Goal: Task Accomplishment & Management: Complete application form

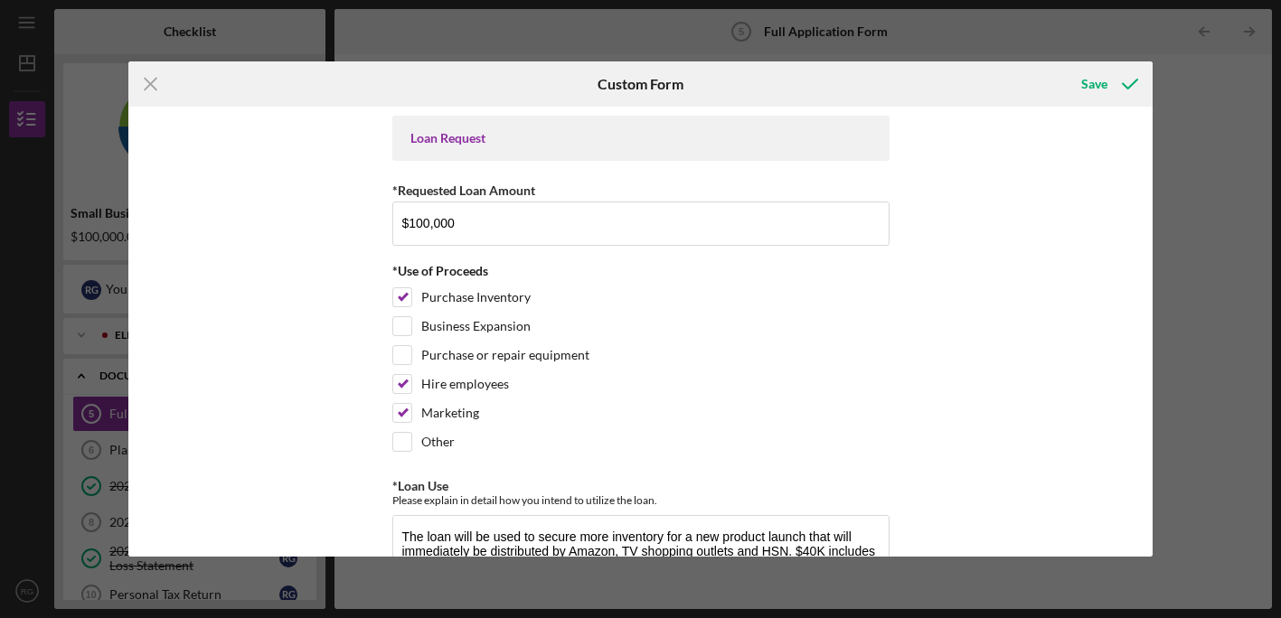
scroll to position [14, 0]
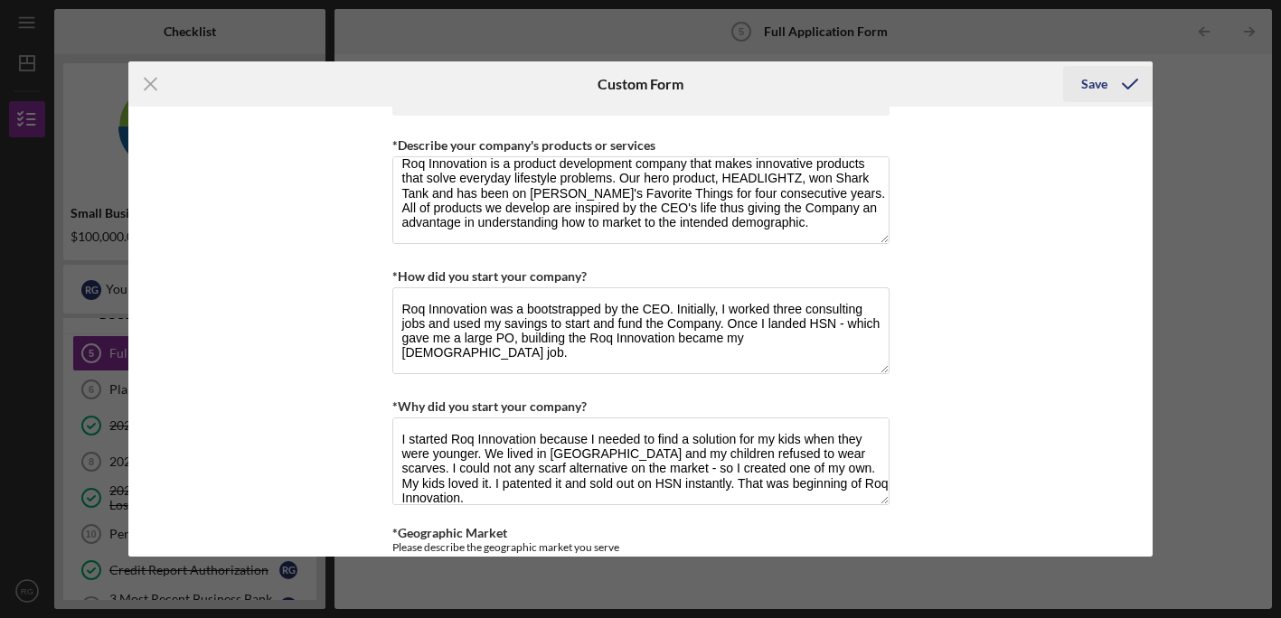
click at [1088, 88] on div "Save" at bounding box center [1094, 84] width 26 height 36
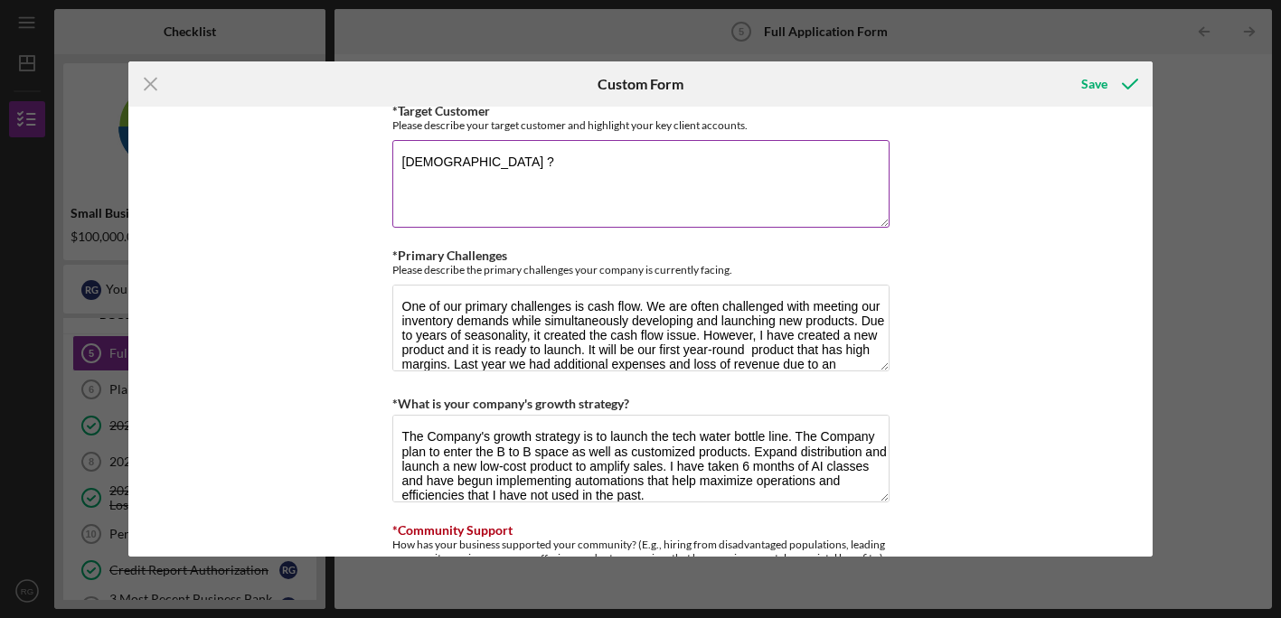
scroll to position [1346, 0]
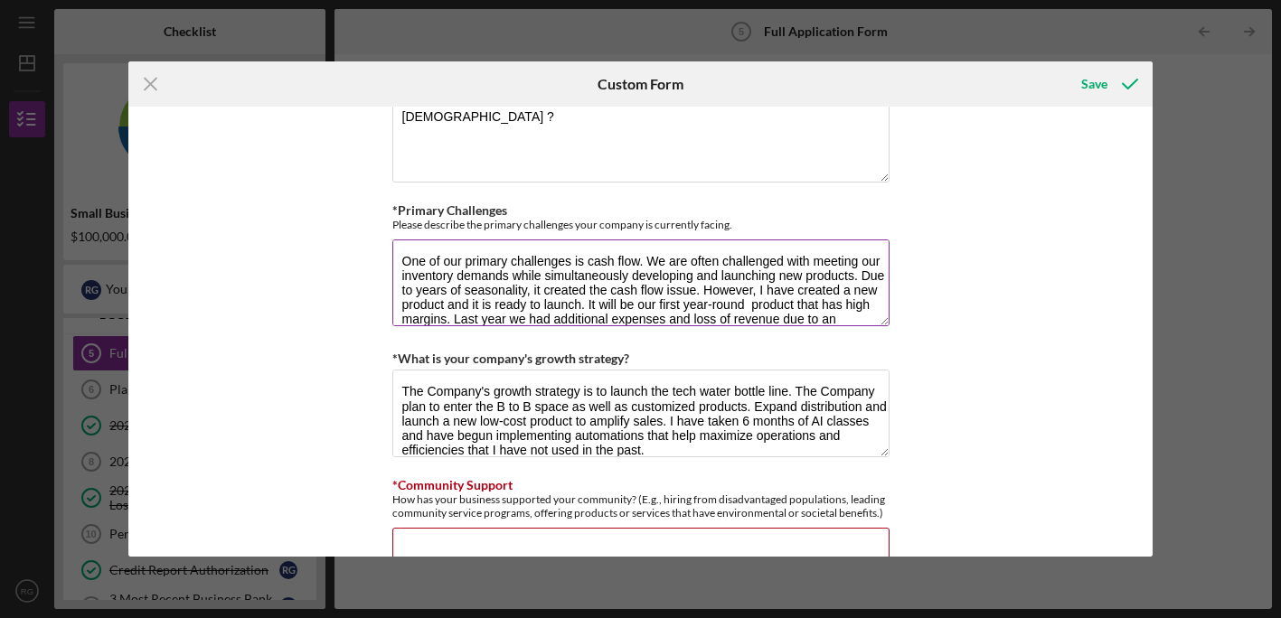
click at [398, 254] on textarea "One of our primary challenges is cash flow. We are often challenged with meetin…" at bounding box center [640, 283] width 497 height 87
click at [623, 282] on textarea "One of our primary challenges is cash flow. We are often challenged with meetin…" at bounding box center [640, 283] width 497 height 87
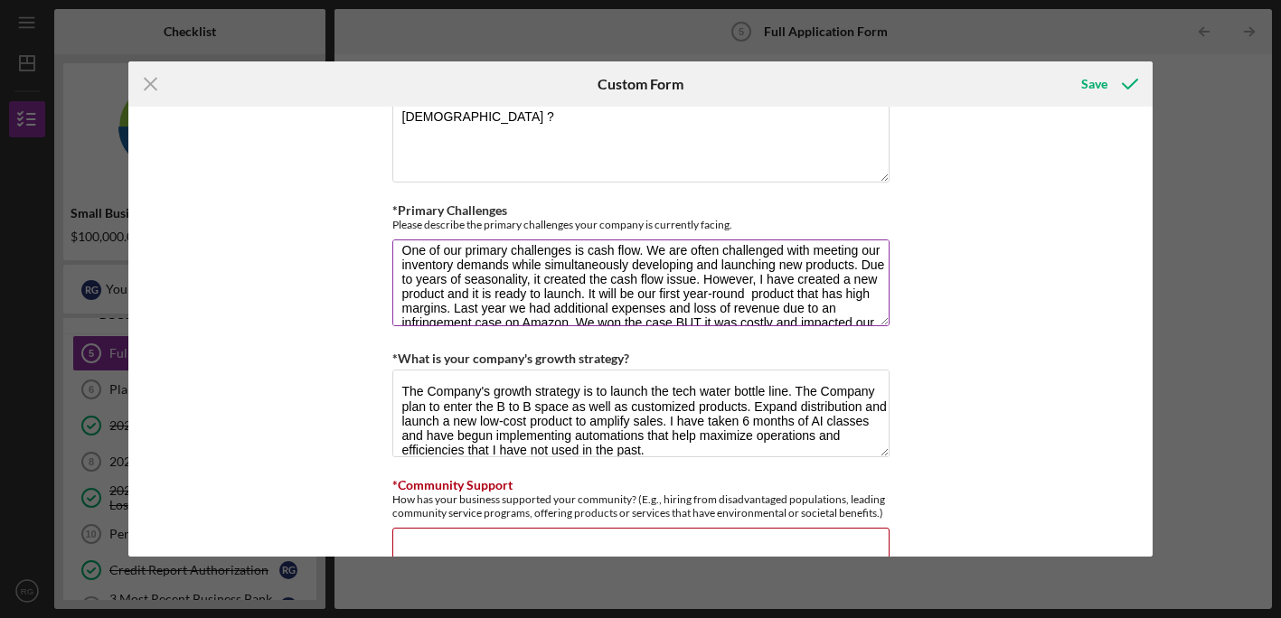
scroll to position [14, 0]
click at [544, 275] on textarea "One of our primary challenges is cash flow. We are often challenged with meetin…" at bounding box center [640, 283] width 497 height 87
click at [670, 272] on textarea "One of our primary challenges is cash flow. We are often challenged with meetin…" at bounding box center [640, 283] width 497 height 87
click at [711, 272] on textarea "One of our primary challenges is cash flow. We are often challenged with meetin…" at bounding box center [640, 283] width 497 height 87
click at [733, 276] on textarea "One of our primary challenges is cash flow. We are often challenged with meetin…" at bounding box center [640, 283] width 497 height 87
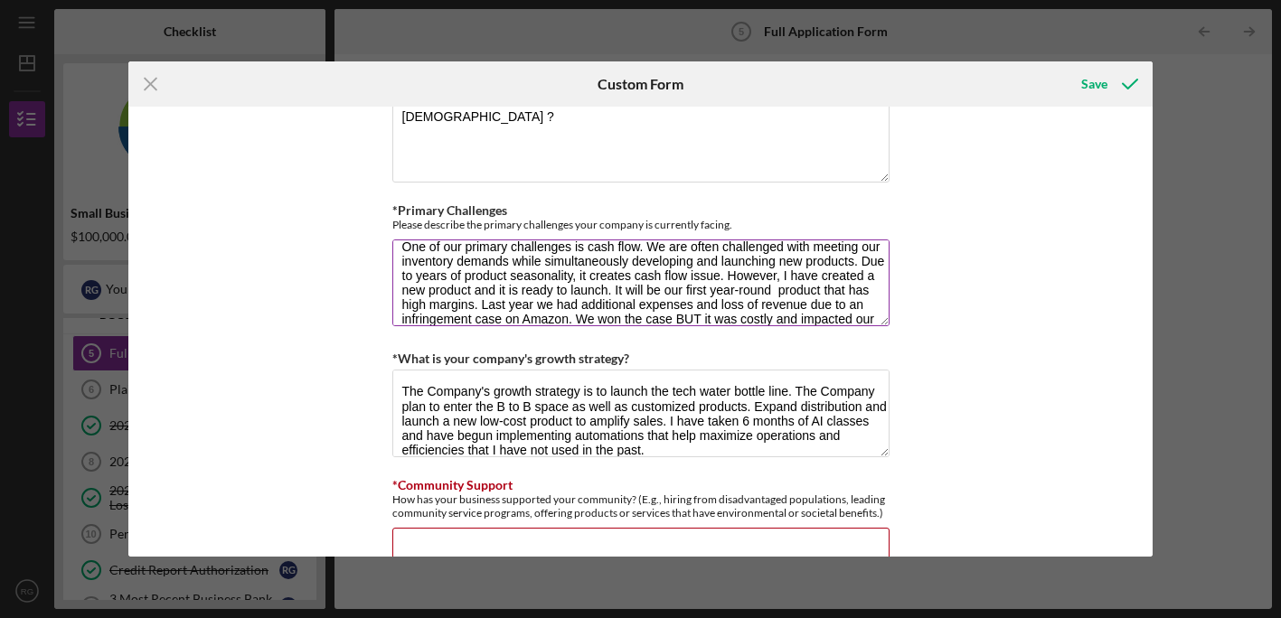
click at [798, 274] on textarea "One of our primary challenges is cash flow. We are often challenged with meetin…" at bounding box center [640, 283] width 497 height 87
click at [626, 293] on textarea "One of our primary challenges is cash flow. We are often challenged with meetin…" at bounding box center [640, 283] width 497 height 87
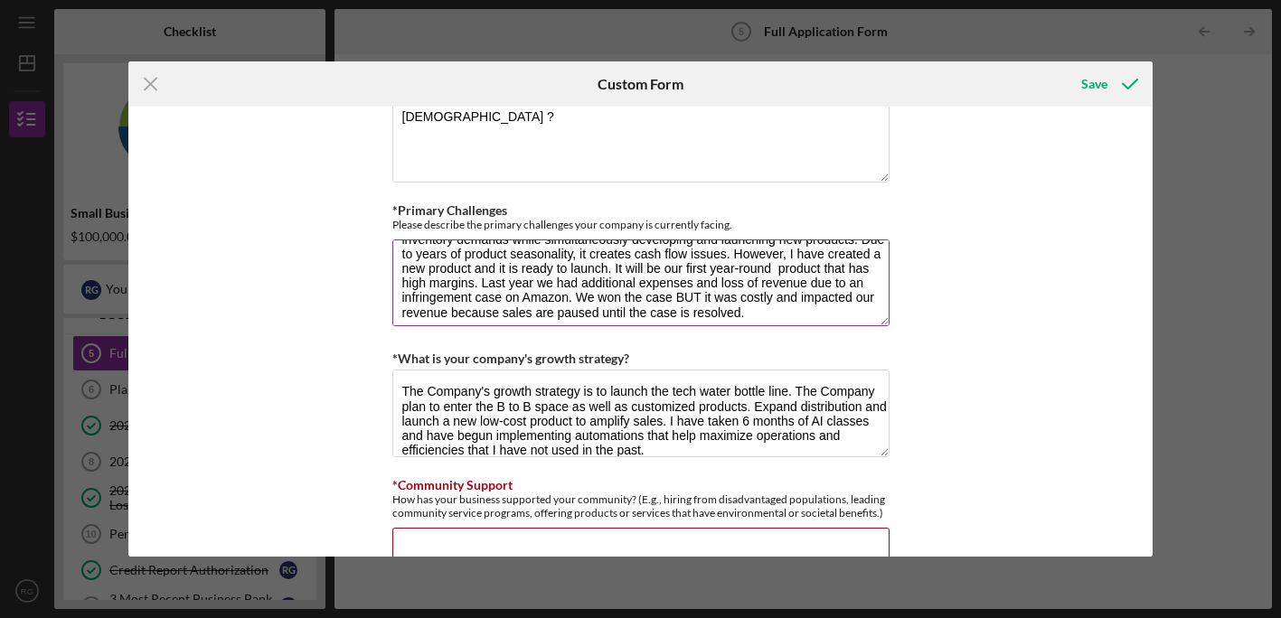
scroll to position [40, 0]
click at [504, 292] on textarea "One of our primary challenges is cash flow. We are often challenged with meetin…" at bounding box center [640, 283] width 497 height 87
click at [632, 304] on textarea "One of our primary challenges is cash flow. We are often challenged with meetin…" at bounding box center [640, 283] width 497 height 87
click at [839, 277] on textarea "One of our primary challenges is cash flow. We are often challenged with meetin…" at bounding box center [640, 283] width 497 height 87
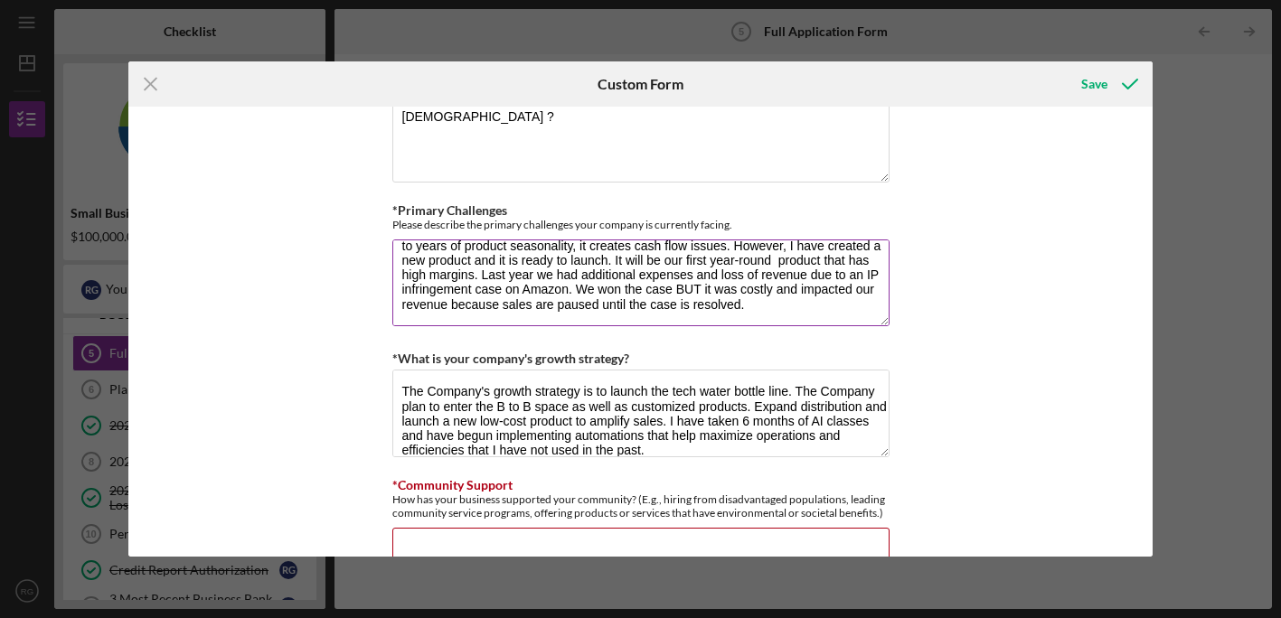
click at [853, 270] on textarea "One of our primary challenges is cash flow. We are often challenged with meetin…" at bounding box center [640, 283] width 497 height 87
click at [431, 287] on textarea "One of our primary challenges is cash flow. We are often challenged with meetin…" at bounding box center [640, 283] width 497 height 87
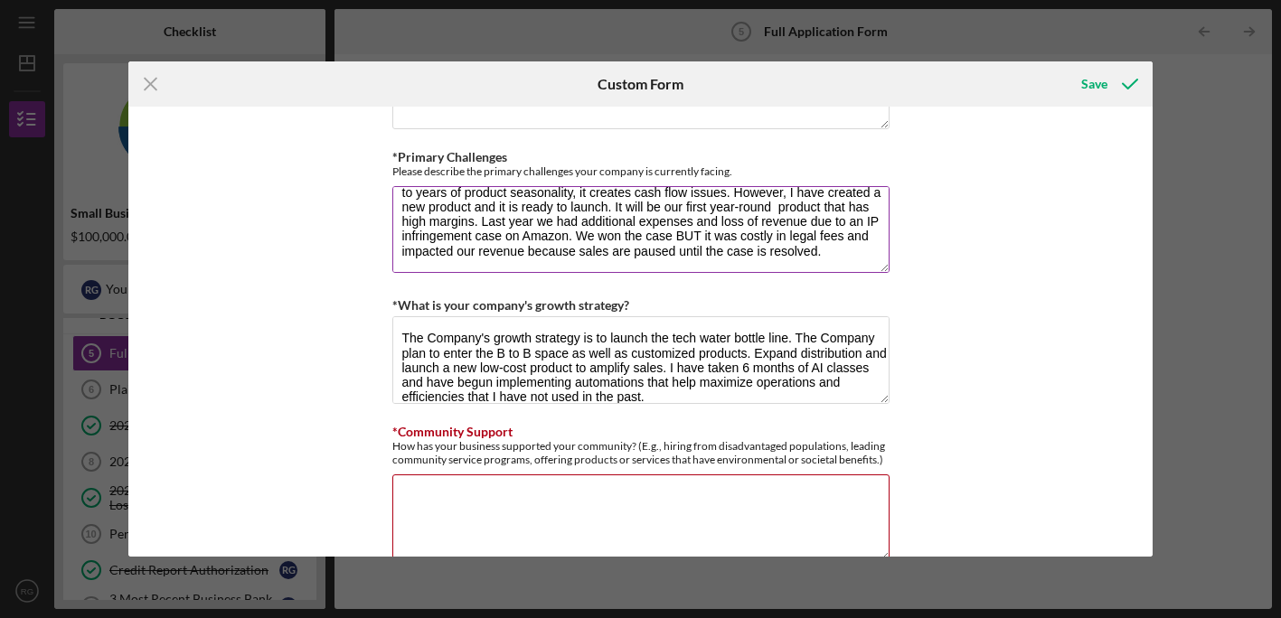
scroll to position [1401, 0]
type textarea "One of our primary challenges is cash flow. We are often challenged with meetin…"
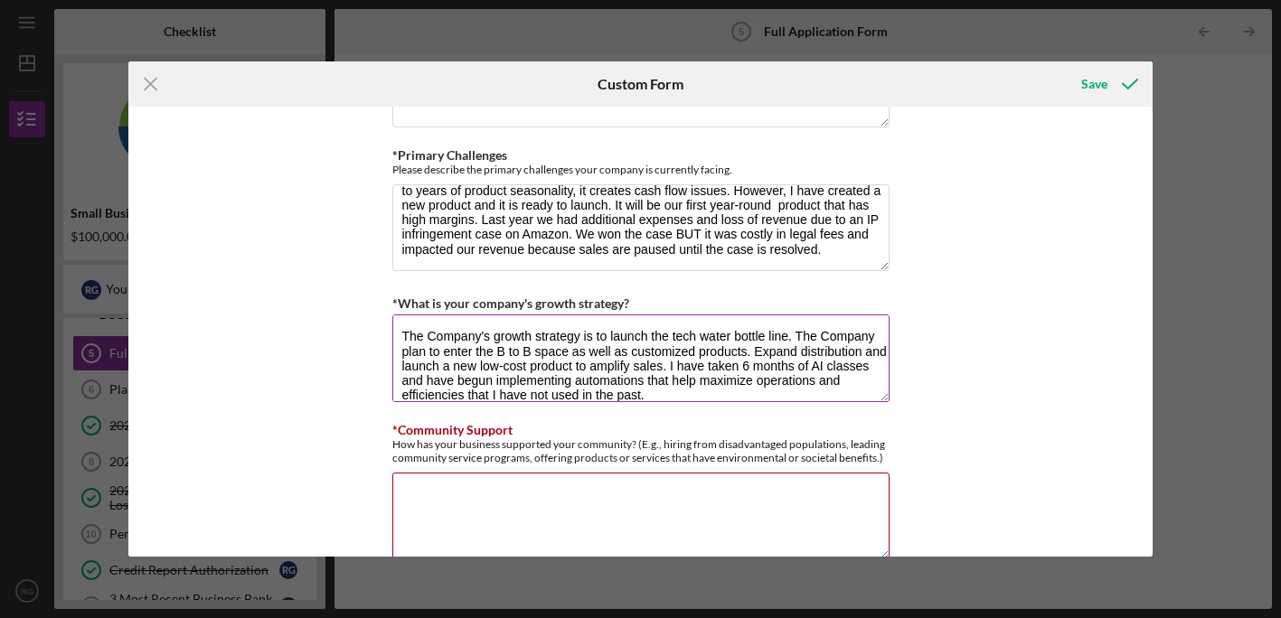
click at [513, 350] on textarea "The Company's growth strategy is to launch the tech water bottle line. The Comp…" at bounding box center [640, 358] width 497 height 87
click at [715, 337] on textarea "The Company's growth strategy is to launch the tech water bottle line. The Comp…" at bounding box center [640, 358] width 497 height 87
click at [814, 332] on textarea "The Company's growth strategy is to launch the tech water bottle line. The Comp…" at bounding box center [640, 358] width 497 height 87
drag, startPoint x: 499, startPoint y: 348, endPoint x: 362, endPoint y: 342, distance: 137.6
click at [372, 346] on div "Loan Request *Requested Loan Amount $100,000 *Use of Proceeds Purchase Inventor…" at bounding box center [640, 331] width 1025 height 449
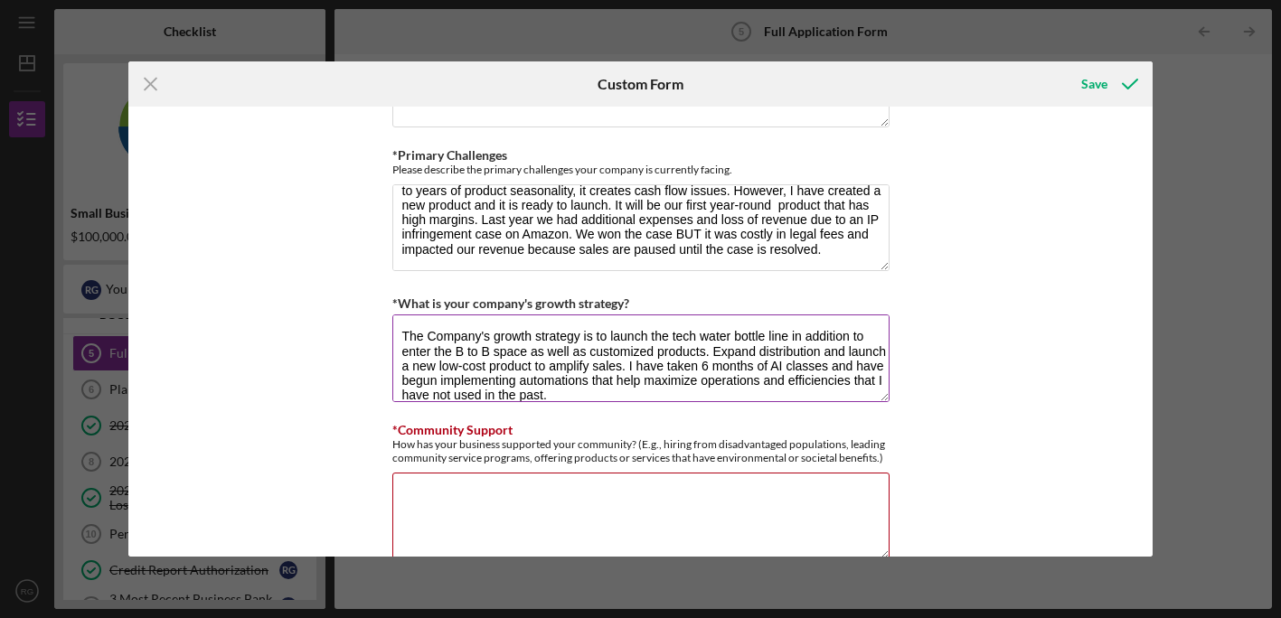
click at [426, 348] on textarea "The Company's growth strategy is to launch the tech water bottle line in additi…" at bounding box center [640, 358] width 497 height 87
click at [677, 382] on textarea "The Company's growth strategy is to launch the tech water bottle line in additi…" at bounding box center [640, 358] width 497 height 87
click at [618, 379] on textarea "The Company's growth strategy is to launch the tech water bottle line in additi…" at bounding box center [640, 358] width 497 height 87
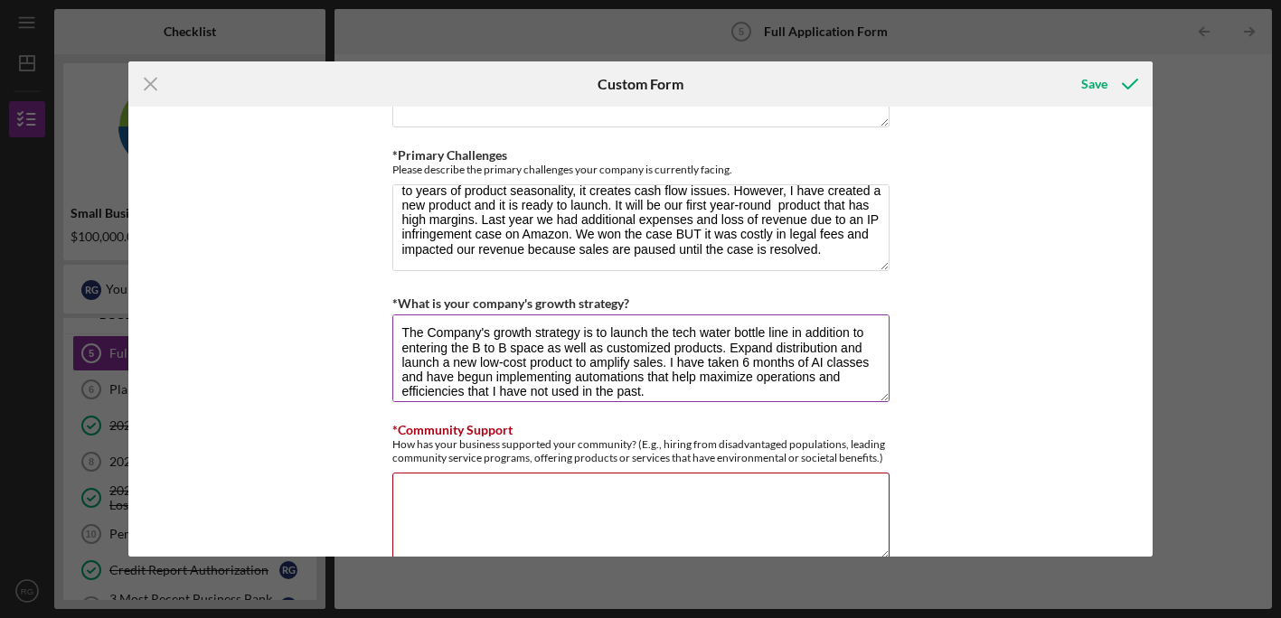
scroll to position [7, 0]
click at [697, 384] on textarea "The Company's growth strategy is to launch the tech water bottle line in additi…" at bounding box center [640, 358] width 497 height 87
click at [726, 373] on textarea "The Company's growth strategy is to launch the tech water bottle line in additi…" at bounding box center [640, 358] width 497 height 87
click at [749, 368] on textarea "The Company's growth strategy is to launch the tech water bottle line in additi…" at bounding box center [640, 358] width 497 height 87
click at [806, 366] on textarea "The Company's growth strategy is to launch the tech water bottle line in additi…" at bounding box center [640, 358] width 497 height 87
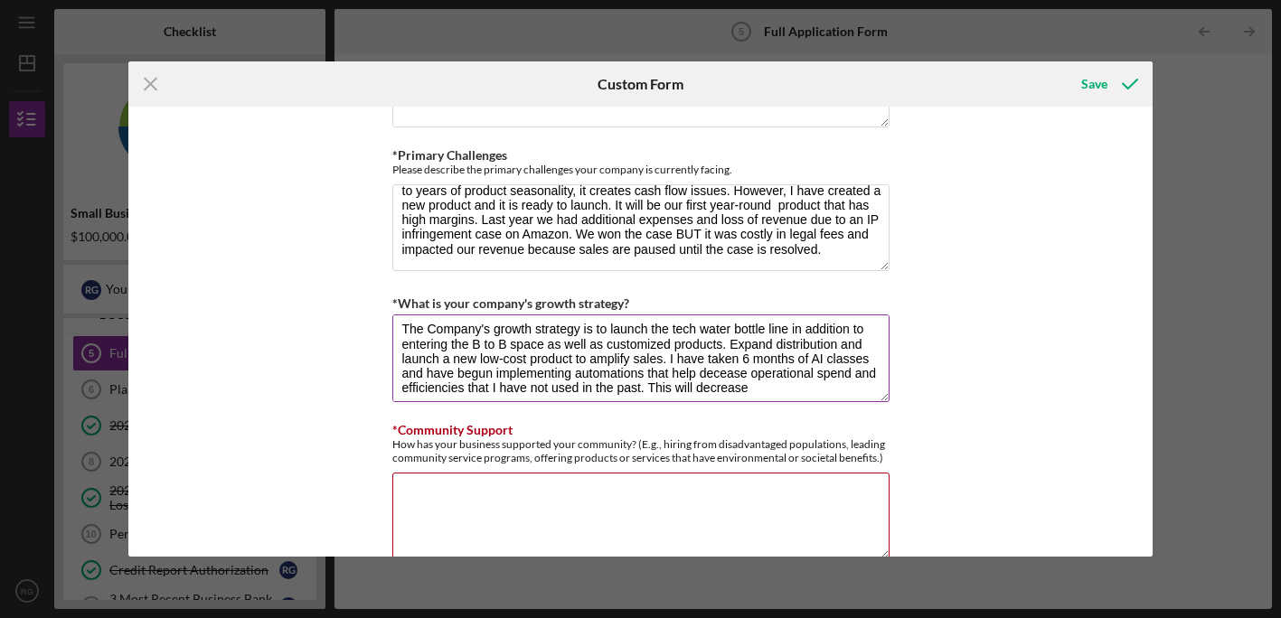
click at [813, 372] on textarea "The Company's growth strategy is to launch the tech water bottle line in additi…" at bounding box center [640, 358] width 497 height 87
click at [850, 372] on textarea "The Company's growth strategy is to launch the tech water bottle line in additi…" at bounding box center [640, 358] width 497 height 87
click at [425, 383] on textarea "The Company's growth strategy is to launch the tech water bottle line in additi…" at bounding box center [640, 358] width 497 height 87
click at [625, 385] on textarea "The Company's growth strategy is to launch the tech water bottle line in additi…" at bounding box center [640, 358] width 497 height 87
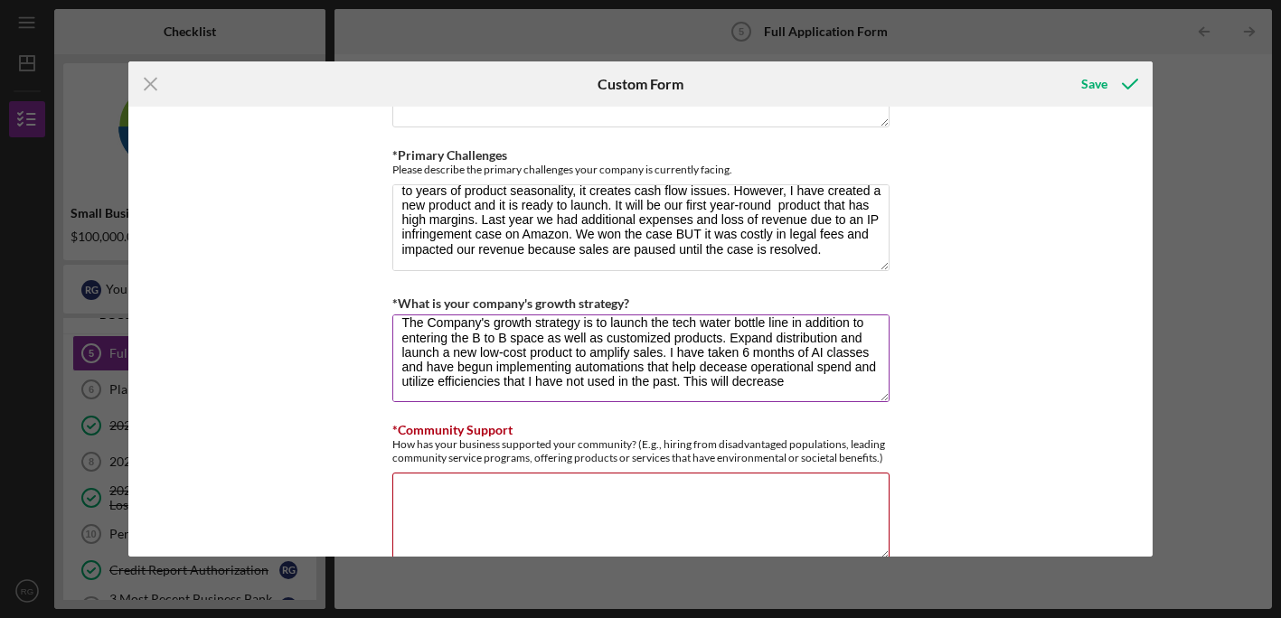
scroll to position [14, 0]
drag, startPoint x: 818, startPoint y: 378, endPoint x: 707, endPoint y: 372, distance: 111.3
click at [707, 372] on textarea "The Company's growth strategy is to launch the tech water bottle line in additi…" at bounding box center [640, 358] width 497 height 87
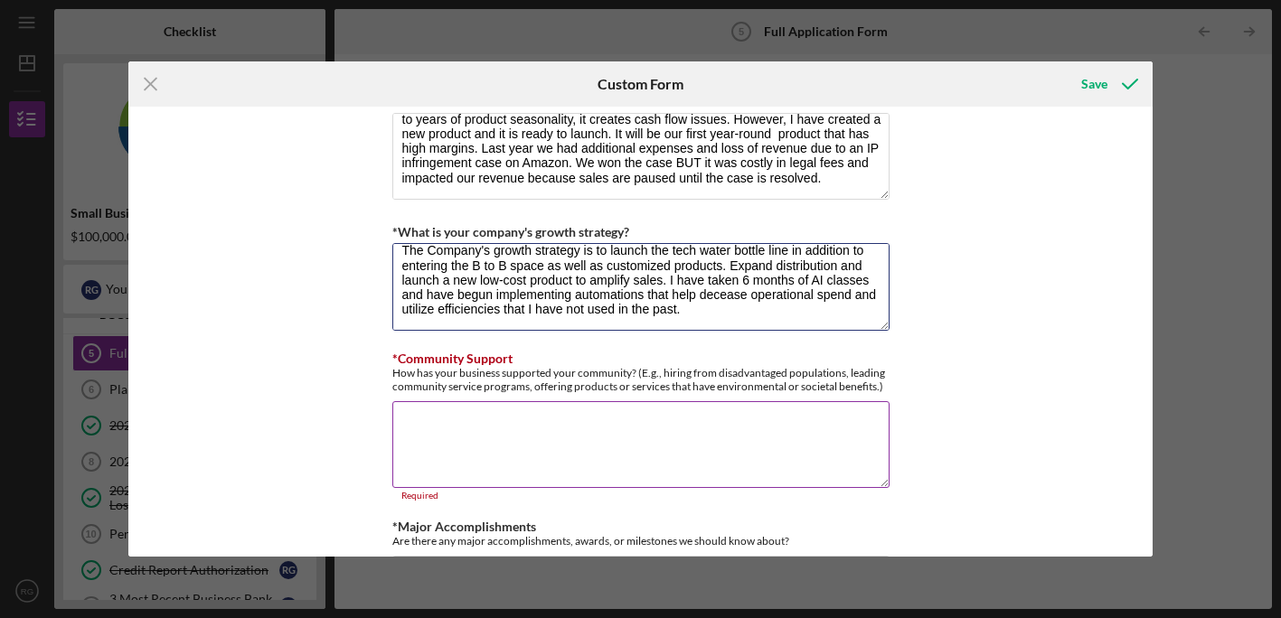
scroll to position [1519, 0]
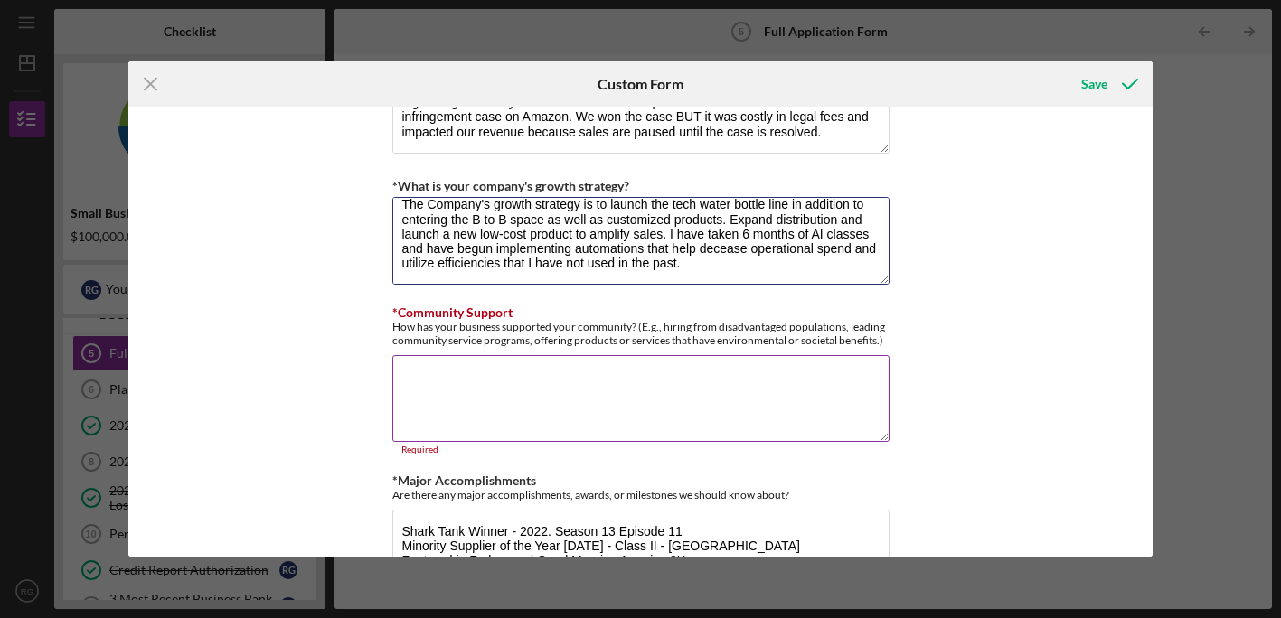
type textarea "The Company's growth strategy is to launch the tech water bottle line in additi…"
click at [587, 382] on textarea "*Community Support" at bounding box center [640, 398] width 497 height 87
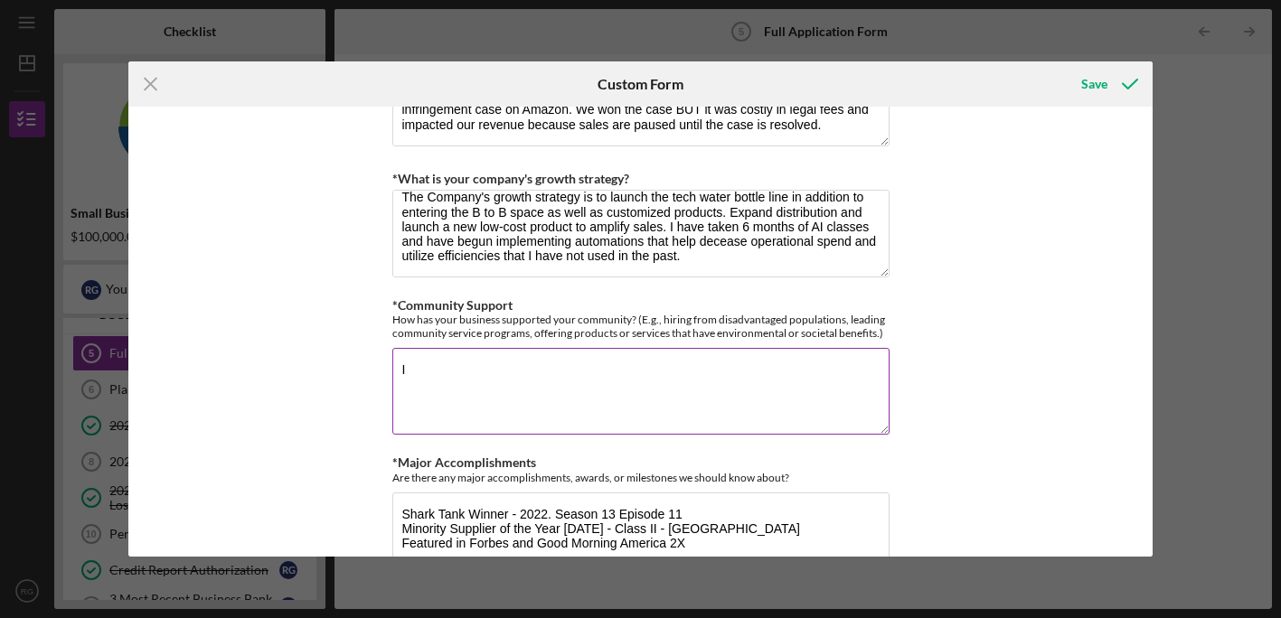
type textarea "I"
click at [655, 372] on textarea "In August I bemae a radio host for a show th at I created called "ENTREPRENEURI…" at bounding box center [640, 391] width 497 height 87
click at [485, 363] on textarea "In August I bemae a radio host for a show th at I created called "ENTREPRENEURI…" at bounding box center [640, 391] width 497 height 87
click at [501, 366] on textarea "In August I bemae a radio host for a show th at I created called "ENTREPRENEURI…" at bounding box center [640, 391] width 497 height 87
click at [658, 368] on textarea "In August I became a radio host for a show th at I created called "ENTREPRENEUR…" at bounding box center [640, 391] width 497 height 87
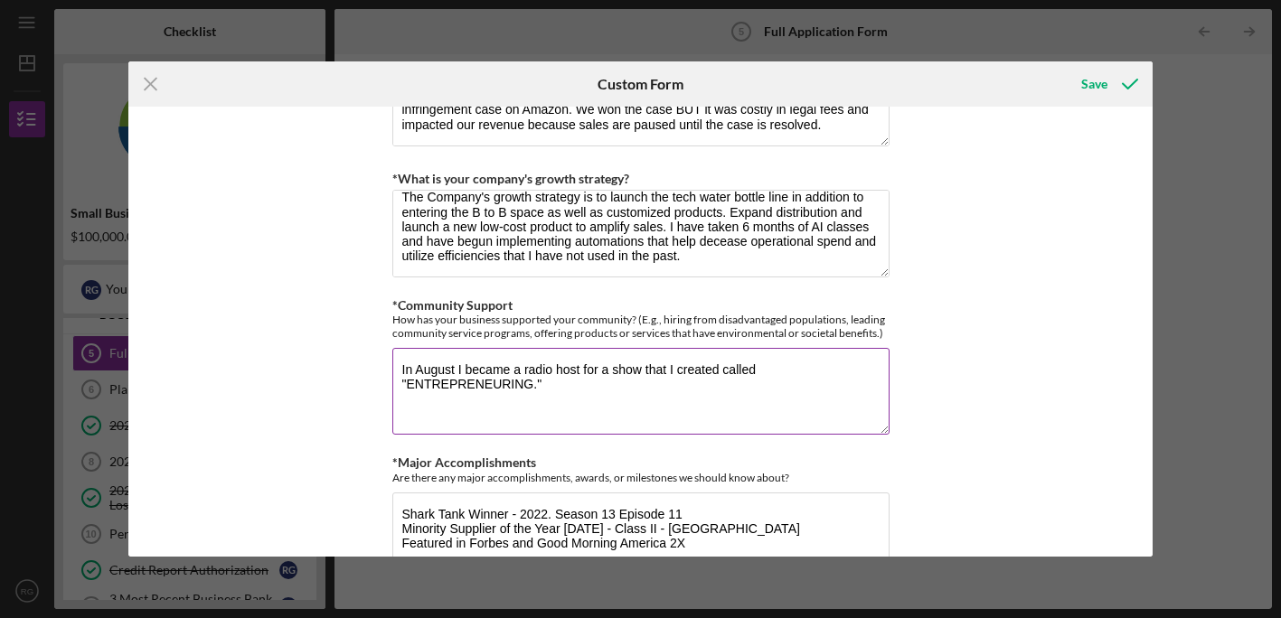
click at [610, 364] on textarea "In August I became a radio host for a show that I created called "ENTREPRENEURI…" at bounding box center [640, 391] width 497 height 87
click at [567, 384] on textarea "In August I became a radio host for a weekendshow that I created called "ENTREP…" at bounding box center [640, 391] width 497 height 87
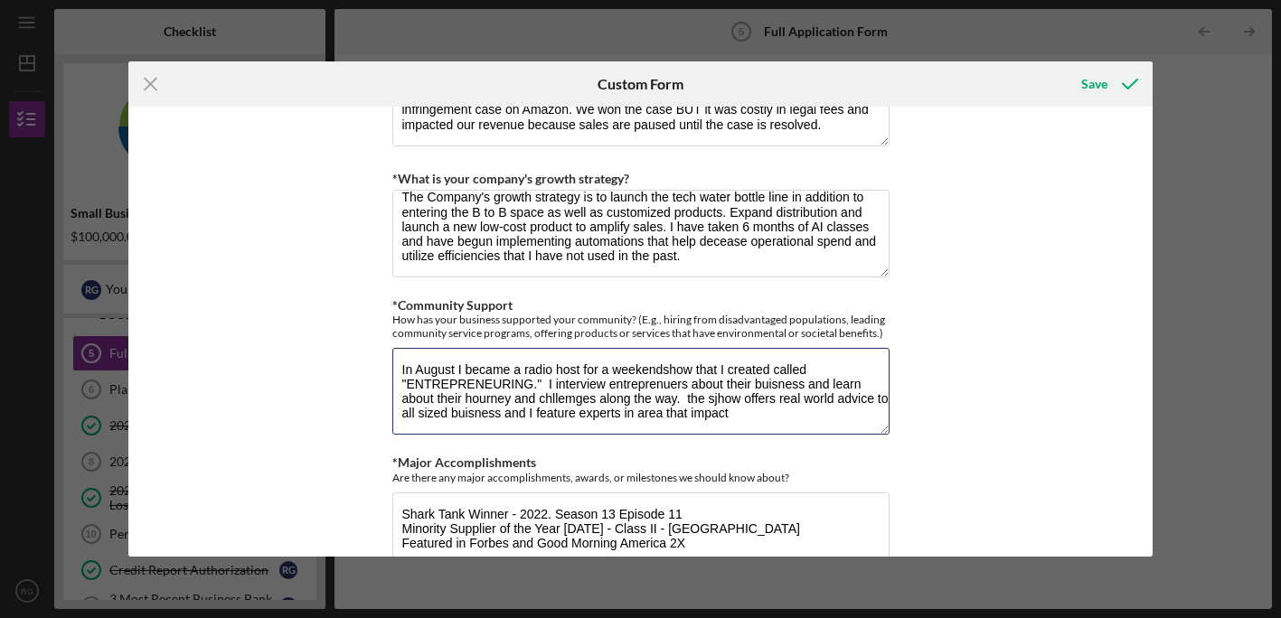
scroll to position [1530, 0]
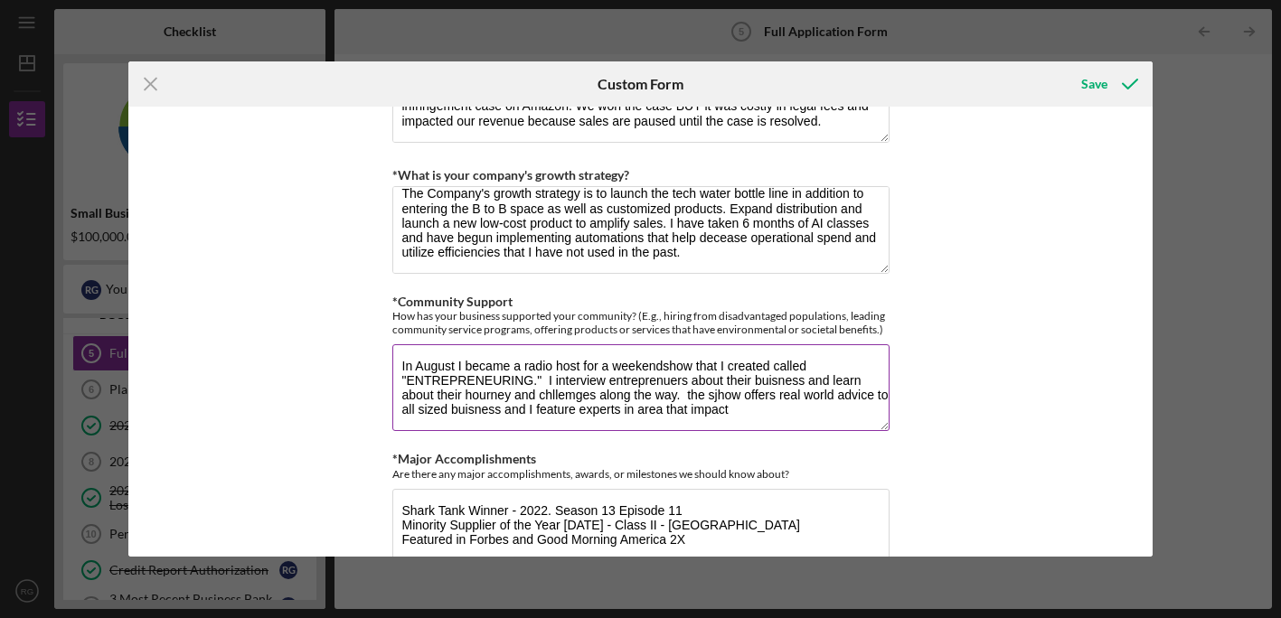
click at [674, 404] on textarea "In August I became a radio host for a weekendshow that I created called "ENTREP…" at bounding box center [640, 387] width 497 height 87
click at [748, 408] on textarea "In August I became a radio host for a weekendshow that I created called "ENTREP…" at bounding box center [640, 387] width 497 height 87
click at [663, 358] on textarea "In August I became a radio host for a weekendshow that I created called "ENTREP…" at bounding box center [640, 387] width 497 height 87
click at [501, 374] on textarea "In August I became a radio host for a weekend show that I created called "ENTRE…" at bounding box center [640, 387] width 497 height 87
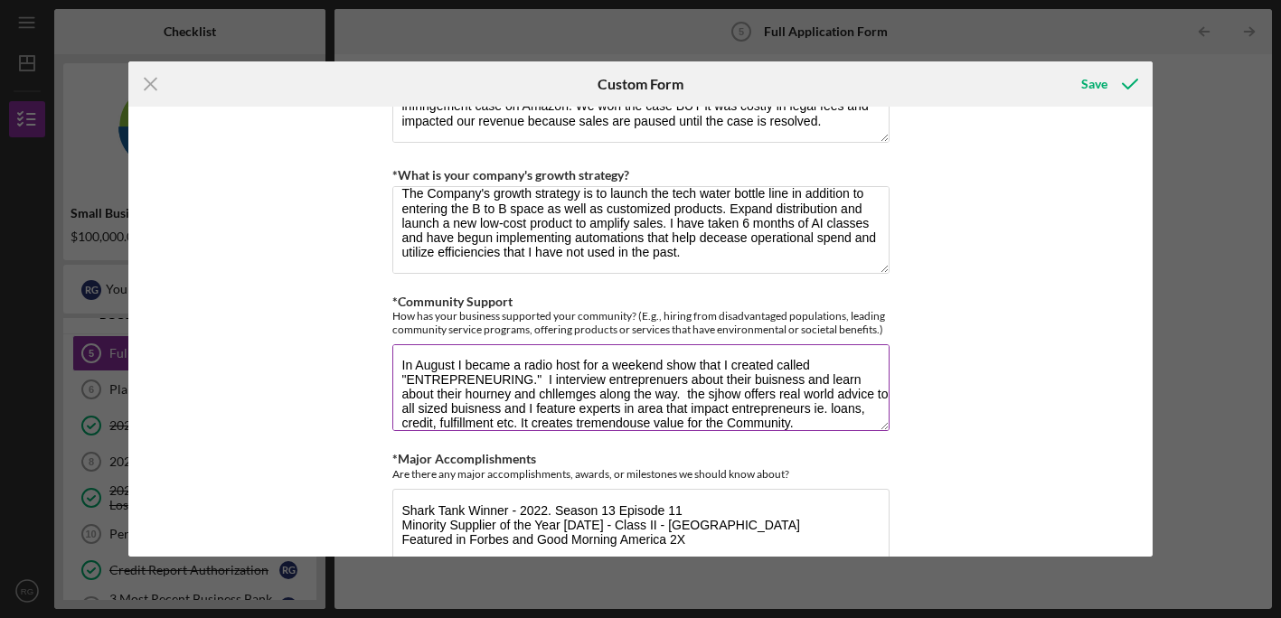
click at [656, 378] on textarea "In August I became a radio host for a weekend show that I created called "ENTRE…" at bounding box center [640, 387] width 497 height 87
click at [674, 373] on textarea "In August I became a radio host for a weekend show that I created called "ENTRE…" at bounding box center [640, 387] width 497 height 87
click at [777, 375] on textarea "In August I became a radio host for a weekend show that I created called "ENTRE…" at bounding box center [640, 387] width 497 height 87
click at [802, 377] on textarea "In August I became a radio host for a weekend show that I created called "ENTRE…" at bounding box center [640, 387] width 497 height 87
click at [488, 396] on textarea "In August I became a radio host for a weekend show that I created called "ENTRE…" at bounding box center [640, 387] width 497 height 87
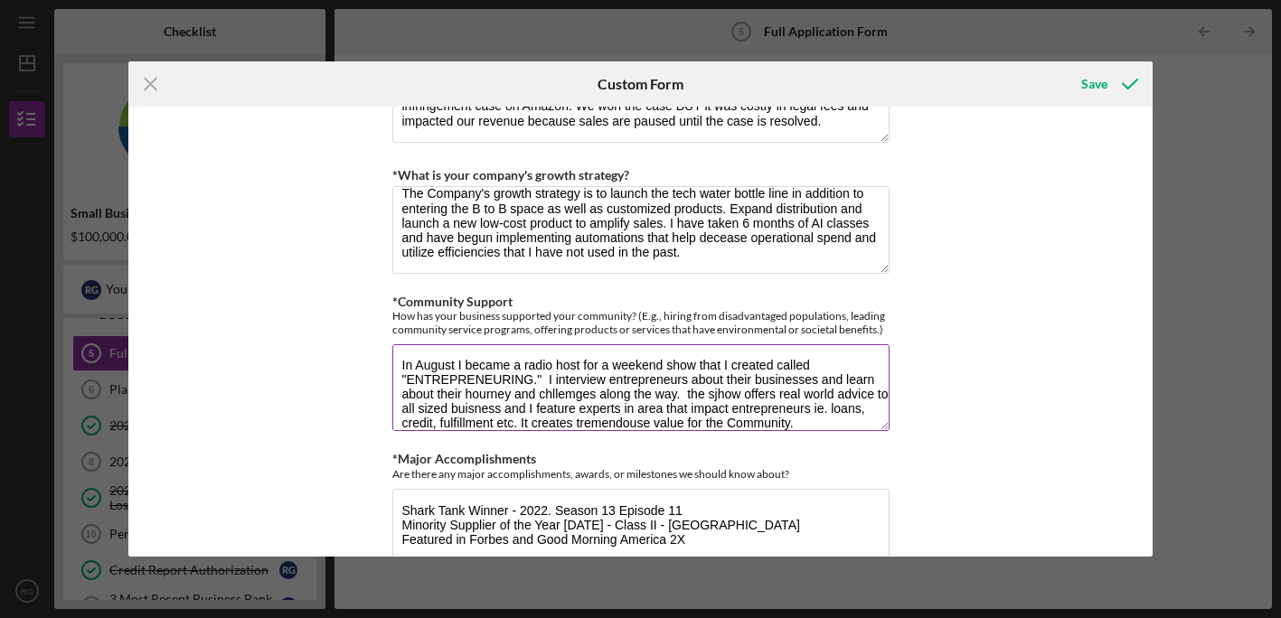
click at [469, 389] on textarea "In August I became a radio host for a weekend show that I created called "ENTRE…" at bounding box center [640, 387] width 497 height 87
click at [500, 391] on textarea "In August I became a radio host for a weekend show that I created called "ENTRE…" at bounding box center [640, 387] width 497 height 87
click at [570, 389] on textarea "In August I became a radio host for a weekend show that I created called "ENTRE…" at bounding box center [640, 387] width 497 height 87
click at [593, 389] on textarea "In August I became a radio host for a weekend show that I created called "ENTRE…" at bounding box center [640, 387] width 497 height 87
click at [695, 389] on textarea "In August I became a radio host for a weekend show that I created called "ENTRE…" at bounding box center [640, 387] width 497 height 87
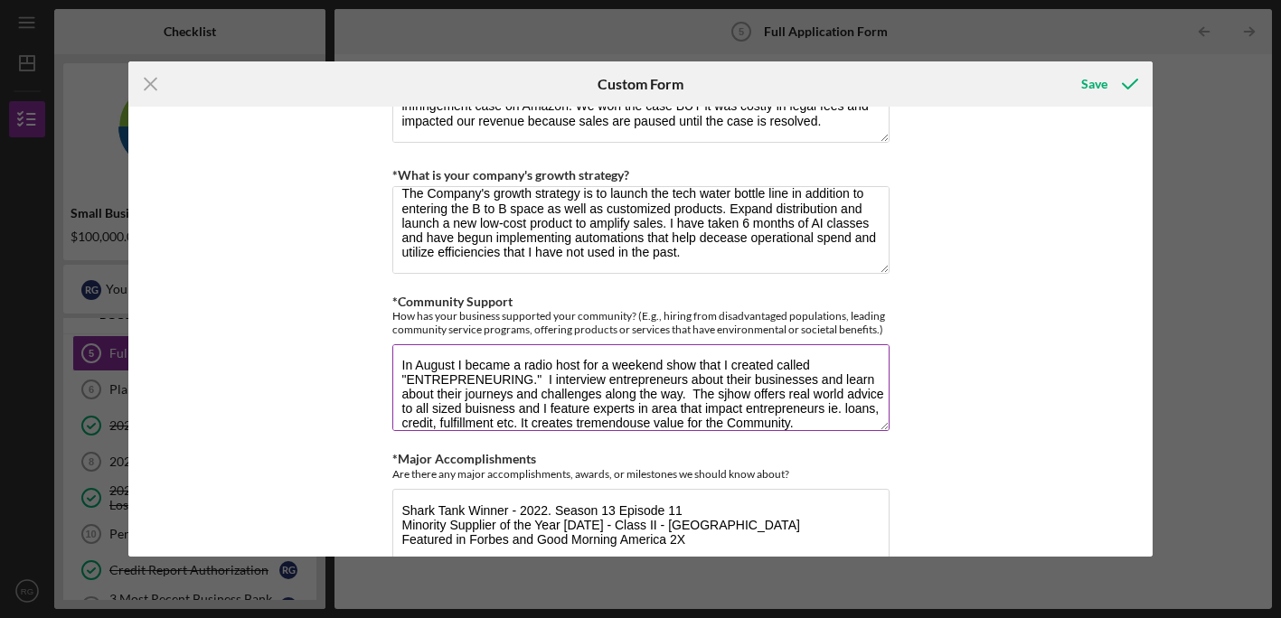
click at [727, 388] on textarea "In August I became a radio host for a weekend show that I created called "ENTRE…" at bounding box center [640, 387] width 497 height 87
click at [511, 408] on textarea "In August I became a radio host for a weekend show that I created called "ENTRE…" at bounding box center [640, 387] width 497 height 87
click at [520, 405] on textarea "In August I became a radio host for a weekend show that I created called "ENTRE…" at bounding box center [640, 387] width 497 height 87
click at [523, 401] on textarea "In August I became a radio host for a weekend show that I created called "ENTRE…" at bounding box center [640, 387] width 497 height 87
click at [552, 406] on textarea "In August I became a radio host for a weekend show that I created called "ENTRE…" at bounding box center [640, 387] width 497 height 87
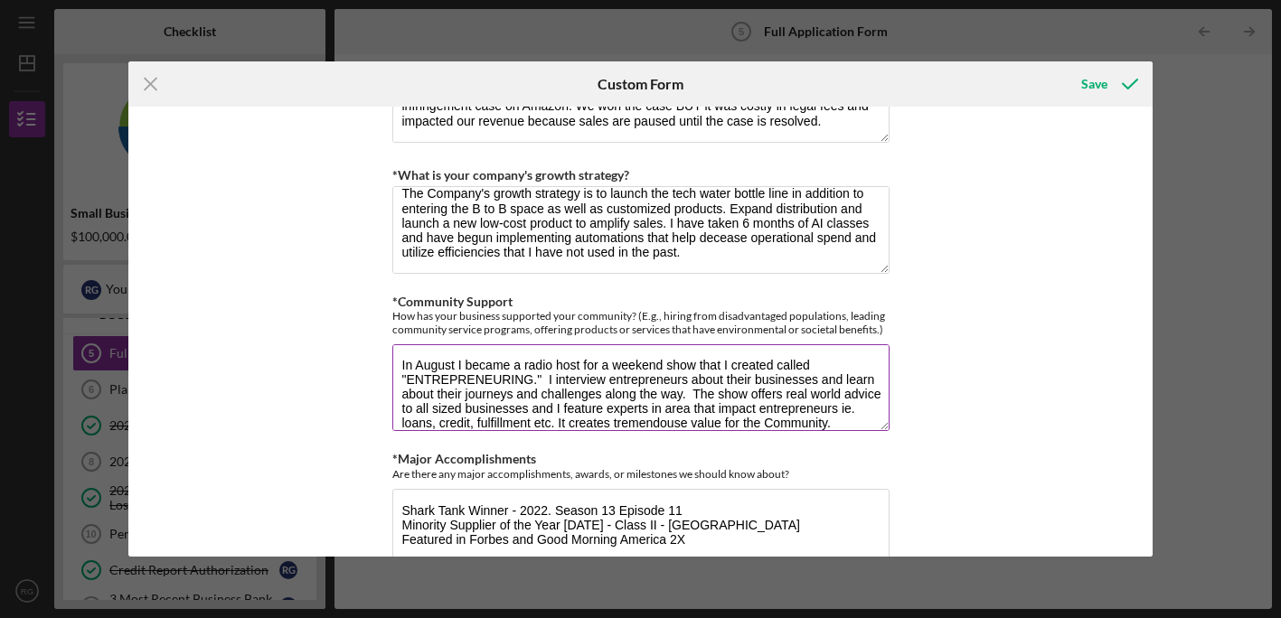
drag, startPoint x: 602, startPoint y: 404, endPoint x: 570, endPoint y: 399, distance: 33.0
click at [570, 399] on textarea "In August I became a radio host for a weekend show that I created called "ENTRE…" at bounding box center [640, 387] width 497 height 87
click at [775, 407] on textarea "In August I became a radio host for a weekend show that I created called "ENTRE…" at bounding box center [640, 387] width 497 height 87
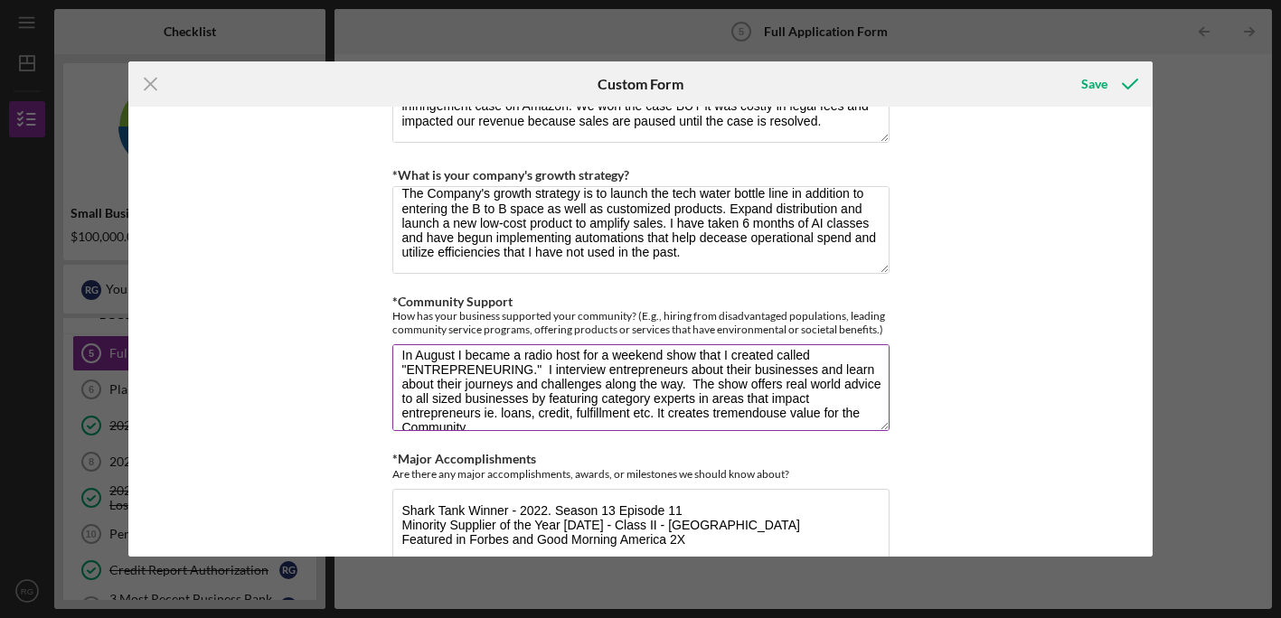
scroll to position [12, 0]
click at [693, 407] on textarea "In August I became a radio host for a weekend show that I created called "ENTRE…" at bounding box center [640, 387] width 497 height 87
click at [734, 408] on textarea "In August I became a radio host for a weekend show that I created called "ENTRE…" at bounding box center [640, 387] width 497 height 87
click at [780, 410] on textarea "In August I became a radio host for a weekend show that I created called "ENTRE…" at bounding box center [640, 387] width 497 height 87
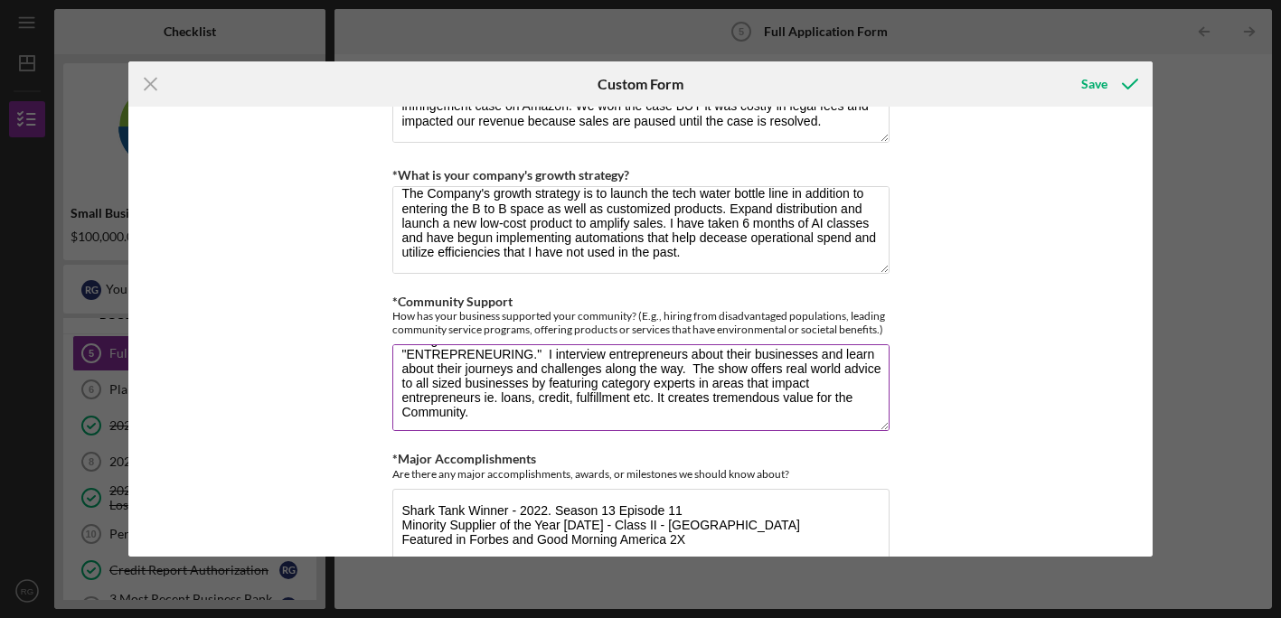
scroll to position [29, 0]
click at [685, 410] on textarea "In August I became a radio host for a weekend show that I created called "ENTRE…" at bounding box center [640, 387] width 497 height 87
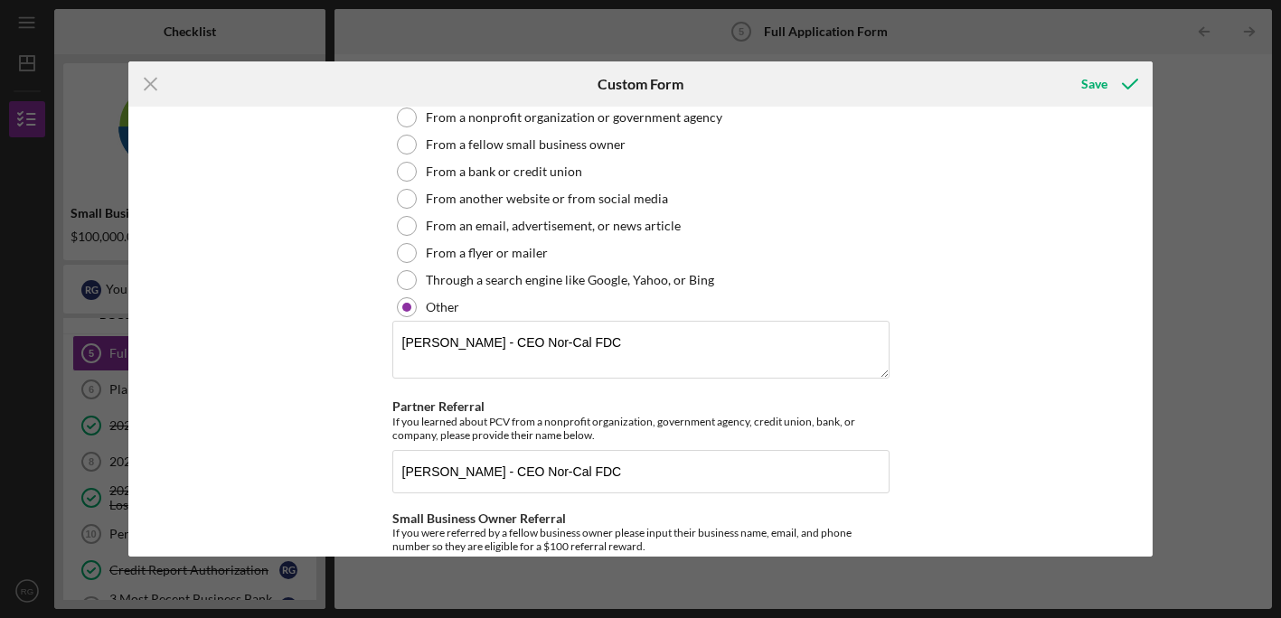
scroll to position [2595, 0]
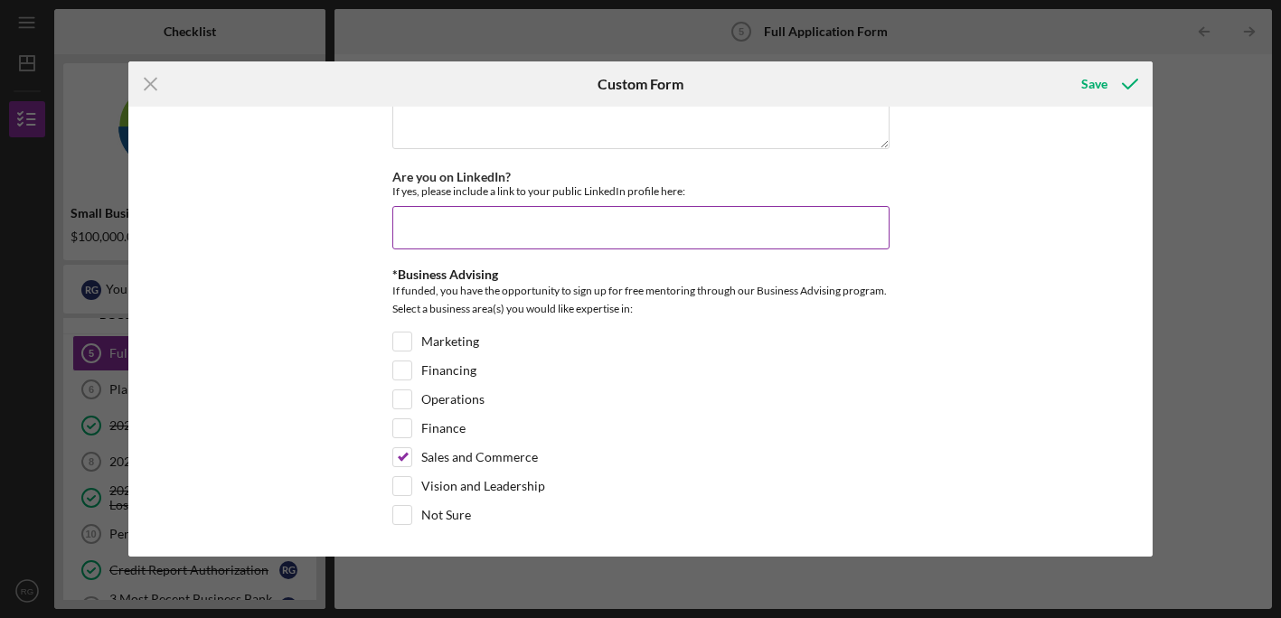
type textarea "In August I became a radio host for a weekend show that I created called "ENTRE…"
click at [534, 207] on input "Are you on LinkedIn?" at bounding box center [640, 227] width 497 height 43
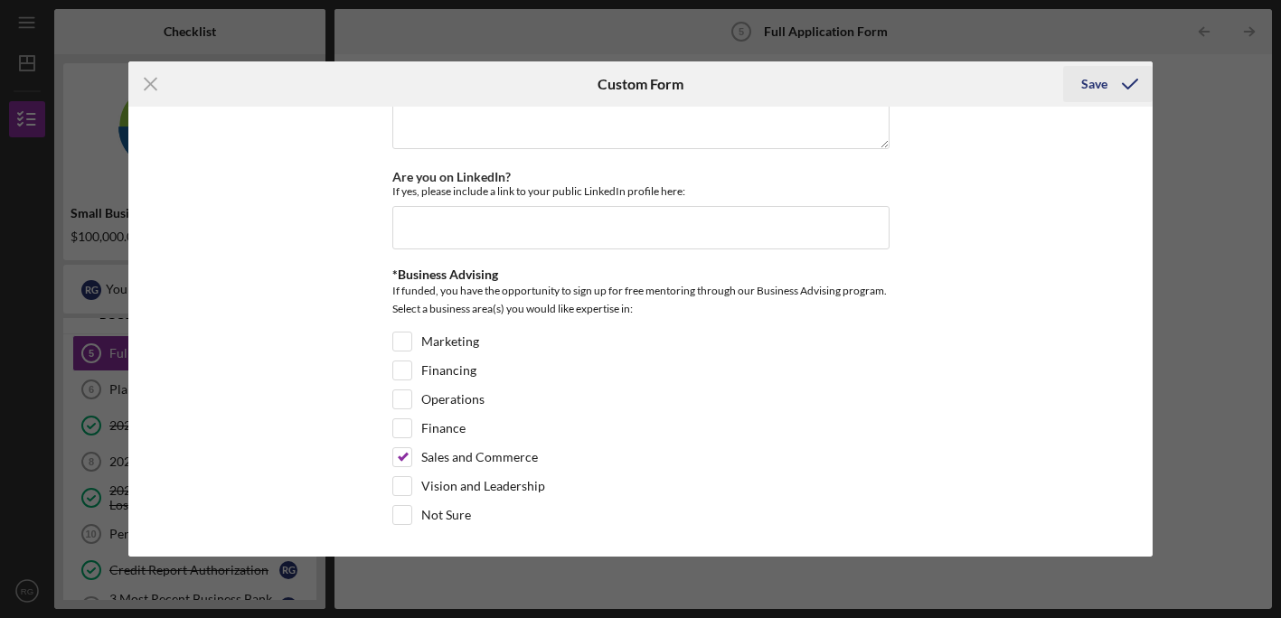
click at [1096, 87] on div "Save" at bounding box center [1094, 84] width 26 height 36
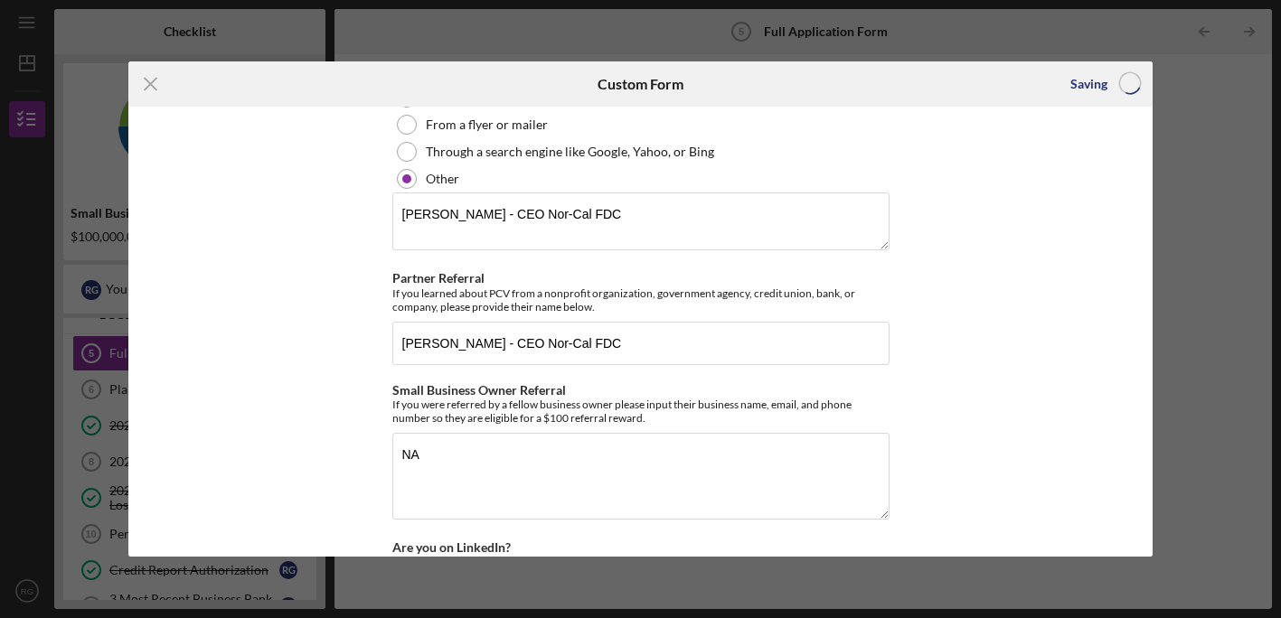
scroll to position [2220, 0]
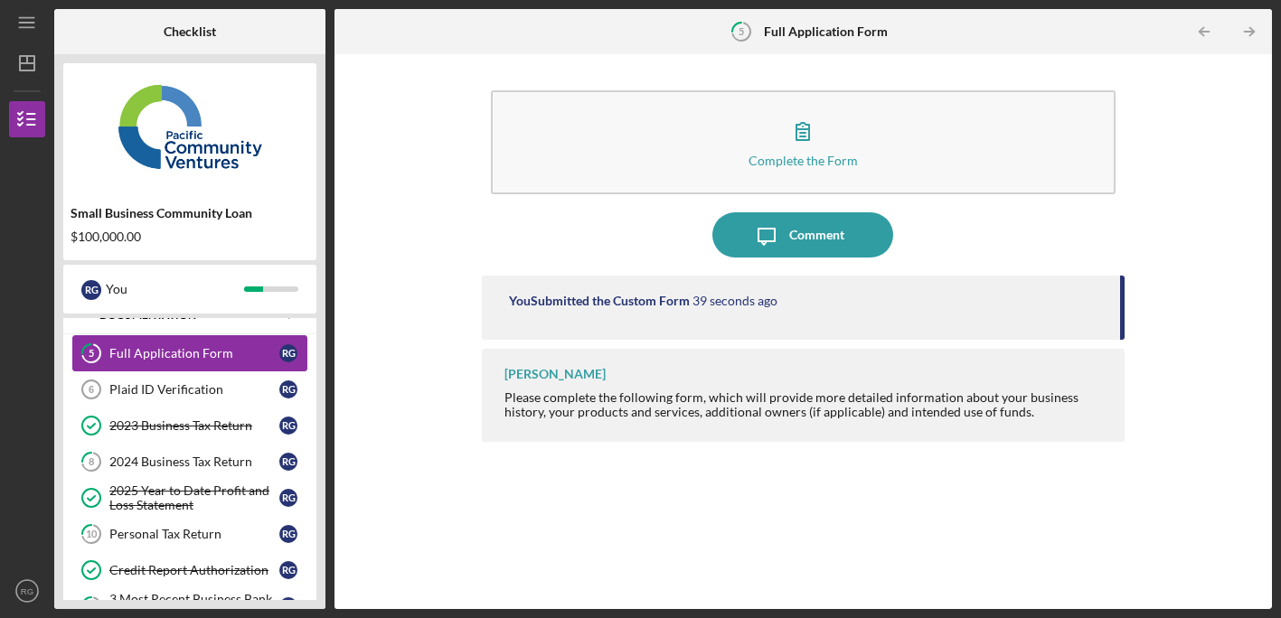
click at [194, 357] on div "Full Application Form" at bounding box center [194, 353] width 170 height 14
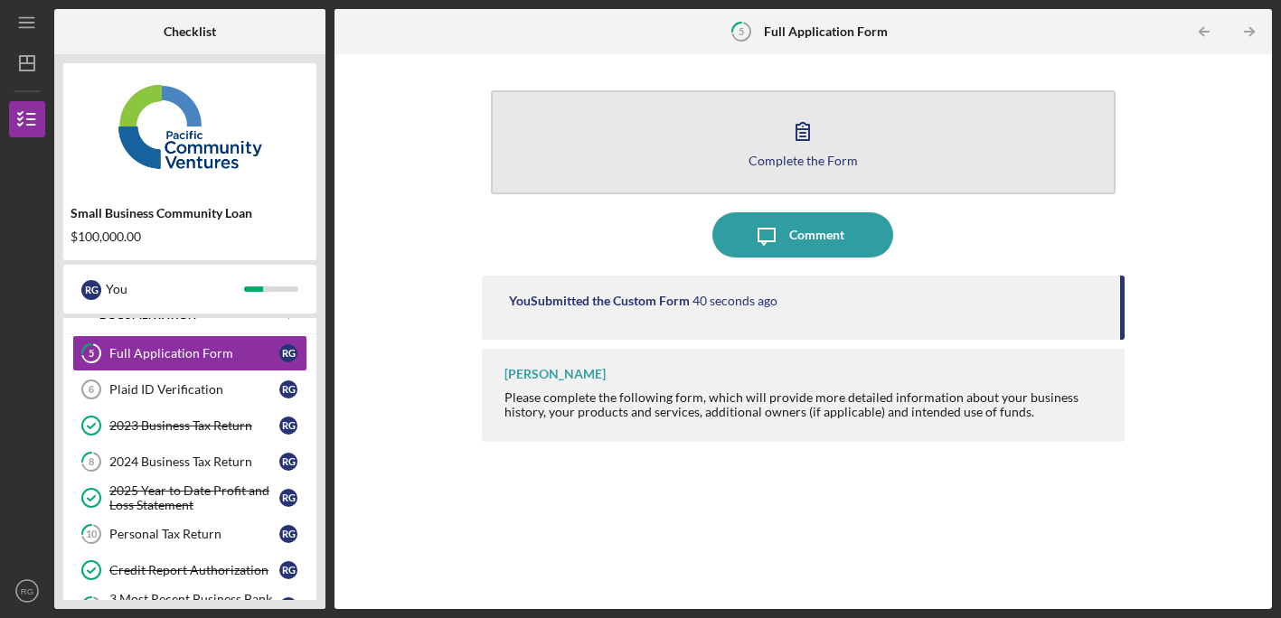
click at [769, 165] on div "Complete the Form" at bounding box center [803, 161] width 109 height 14
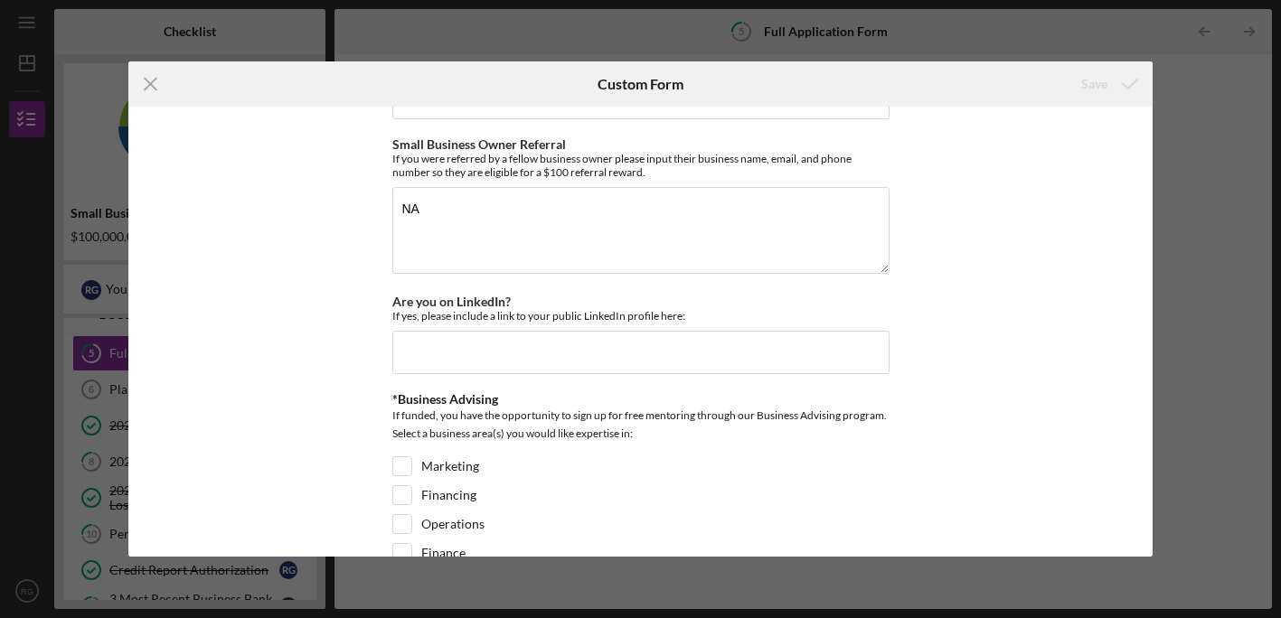
scroll to position [2519, 0]
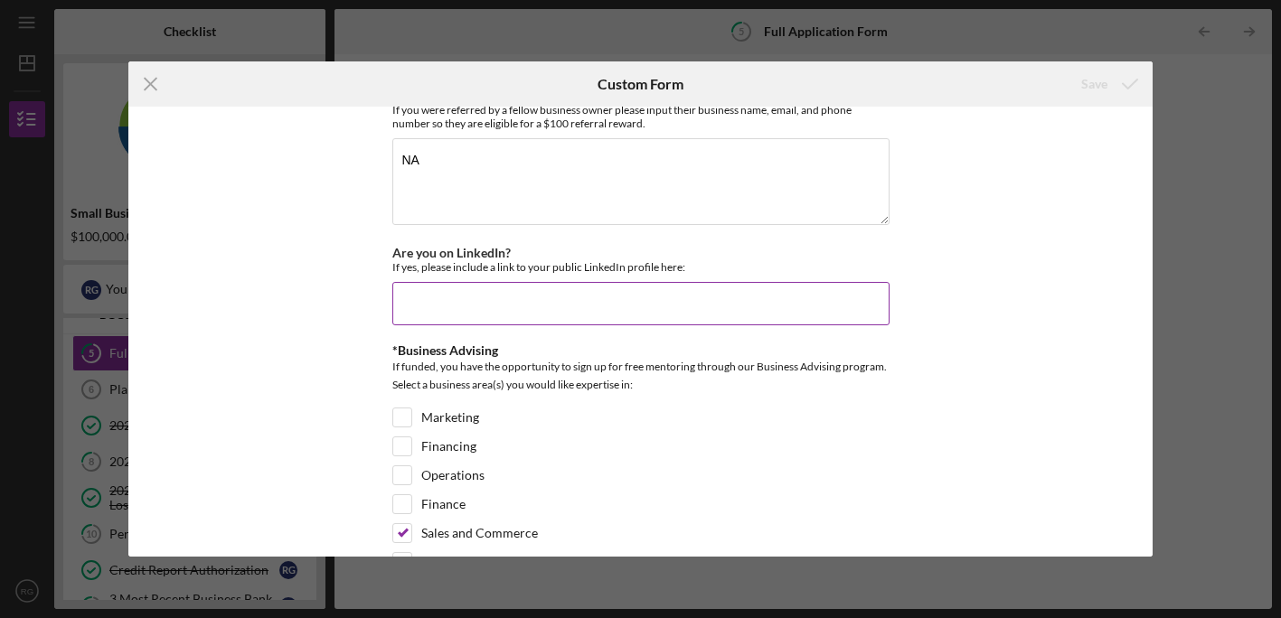
click at [479, 275] on div "Are you on LinkedIn? If yes, please include a link to your public LinkedIn prof…" at bounding box center [640, 286] width 497 height 80
click at [477, 291] on input "Are you on LinkedIn?" at bounding box center [640, 303] width 497 height 43
paste input "[URL][DOMAIN_NAME][PERSON_NAME]"
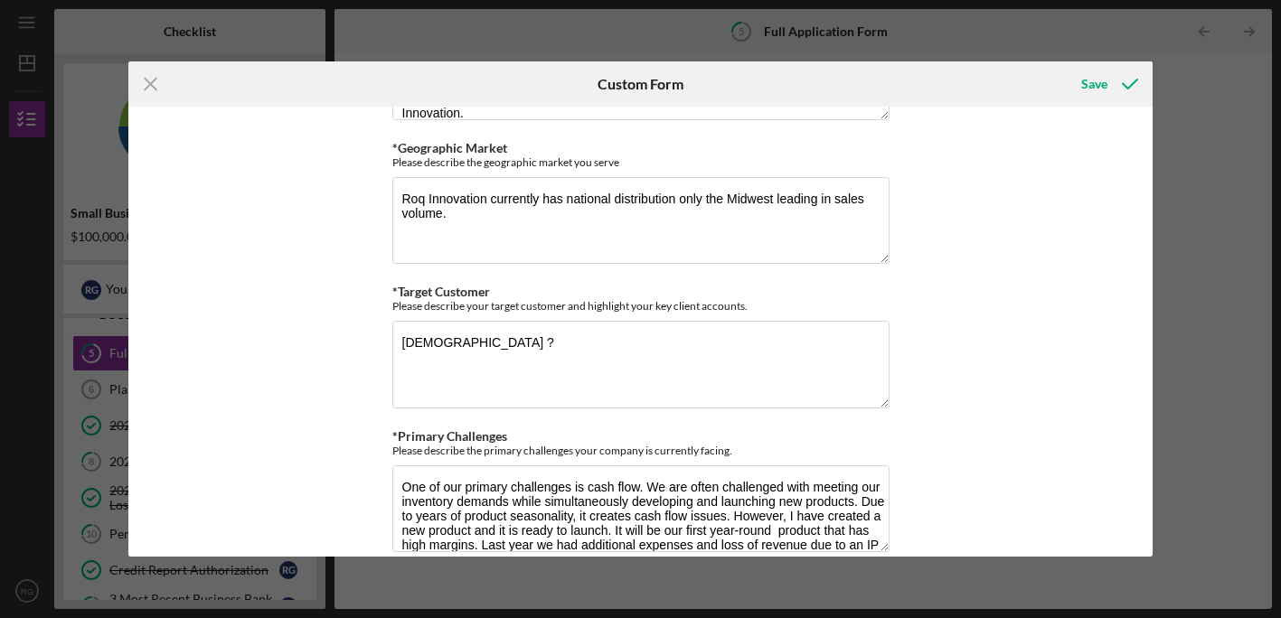
scroll to position [1119, 0]
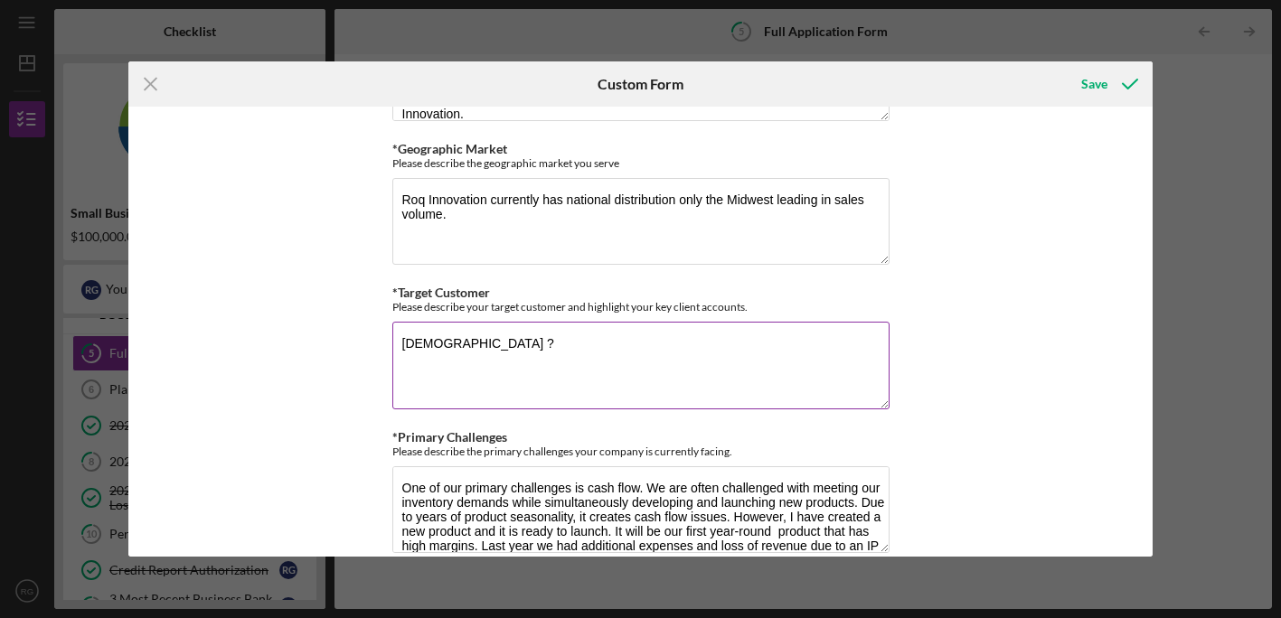
type input "[URL][DOMAIN_NAME][PERSON_NAME]"
click at [471, 336] on textarea "[DEMOGRAPHIC_DATA] ?" at bounding box center [640, 365] width 497 height 87
drag, startPoint x: 466, startPoint y: 336, endPoint x: 392, endPoint y: 331, distance: 73.4
click at [392, 331] on textarea "[DEMOGRAPHIC_DATA] ?" at bounding box center [640, 365] width 497 height 87
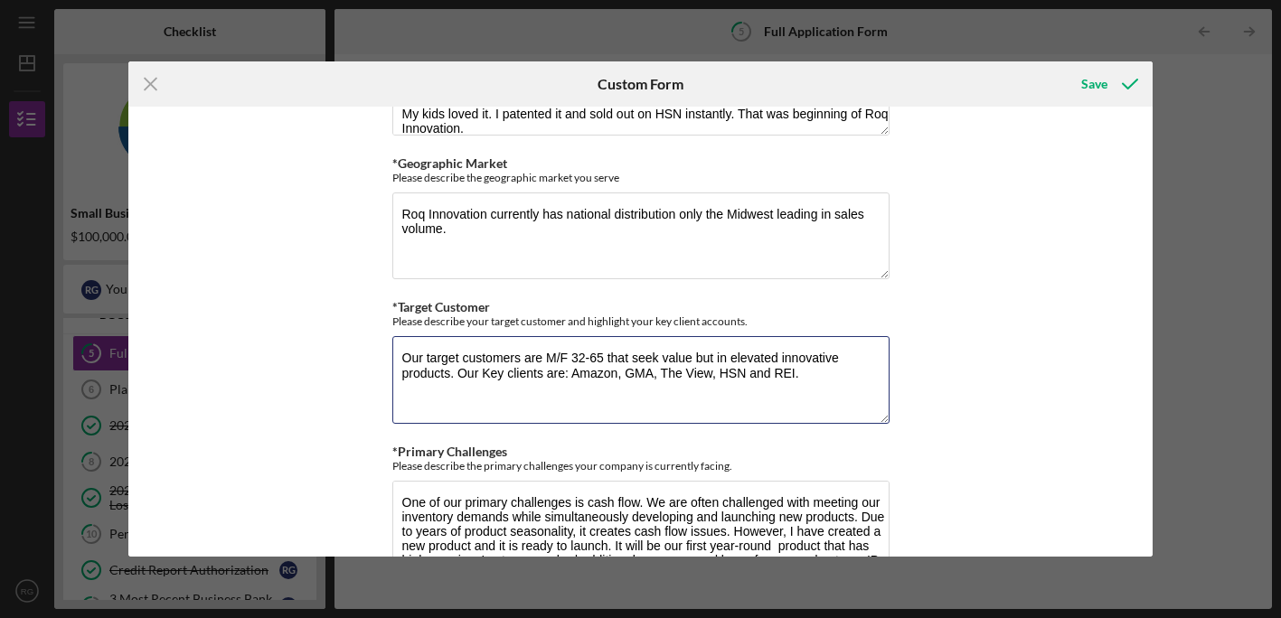
scroll to position [1101, 0]
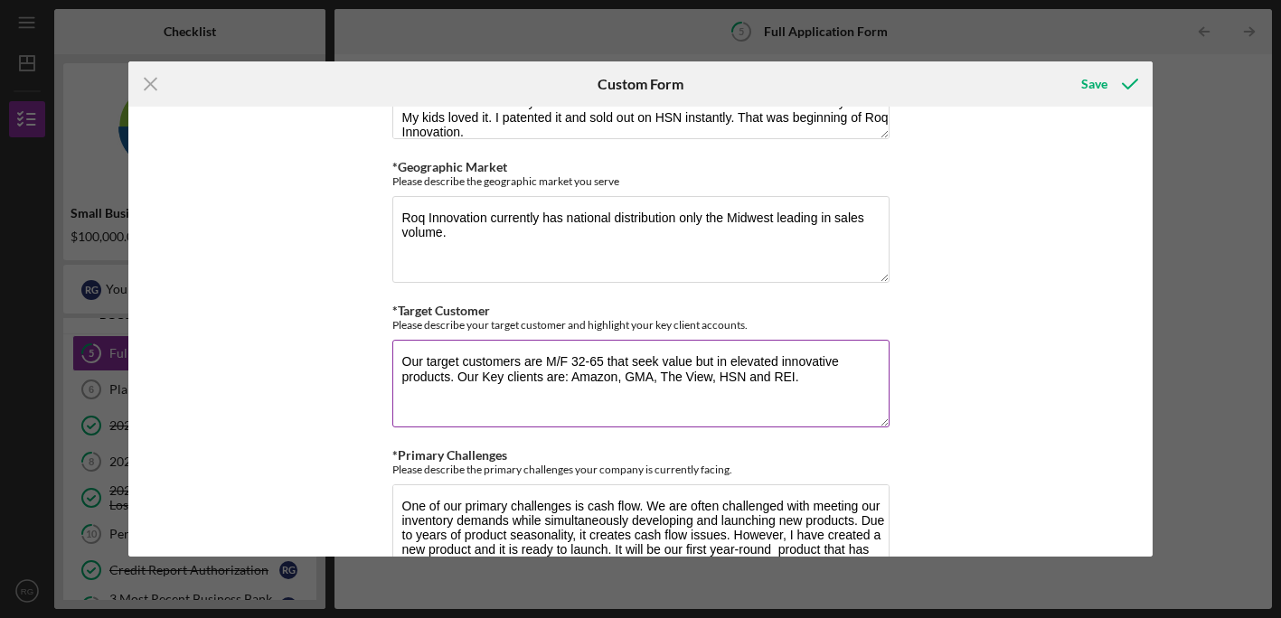
drag, startPoint x: 713, startPoint y: 357, endPoint x: 692, endPoint y: 359, distance: 21.8
click at [692, 359] on textarea "Our target customers are M/F 32-65 that seek value but in elevated innovative p…" at bounding box center [640, 383] width 497 height 87
click at [877, 362] on textarea "Our target customers are M/F 32-65 that seek value in elevated innovative produ…" at bounding box center [640, 383] width 497 height 87
click at [419, 375] on textarea "Our target customers are M/F 32-65 that seek value in elevated innovative produ…" at bounding box center [640, 383] width 497 height 87
click at [543, 372] on textarea "Our target customers are M/F 32-65 that seek value in elevated innovative produ…" at bounding box center [640, 383] width 497 height 87
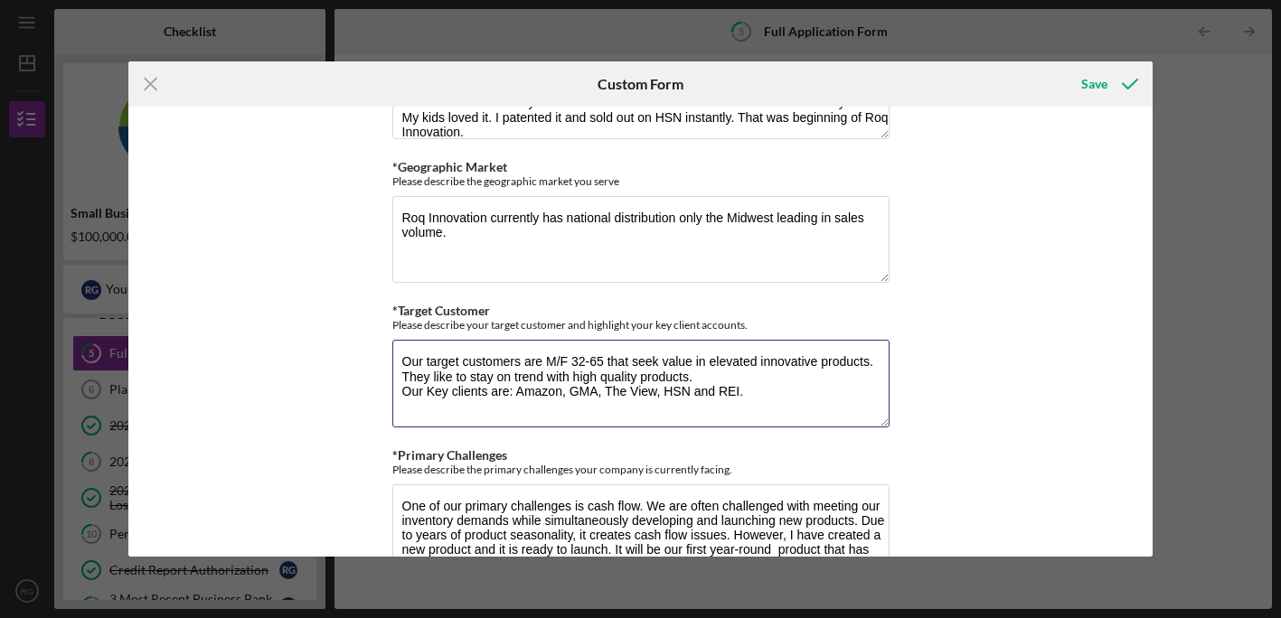
scroll to position [0, 0]
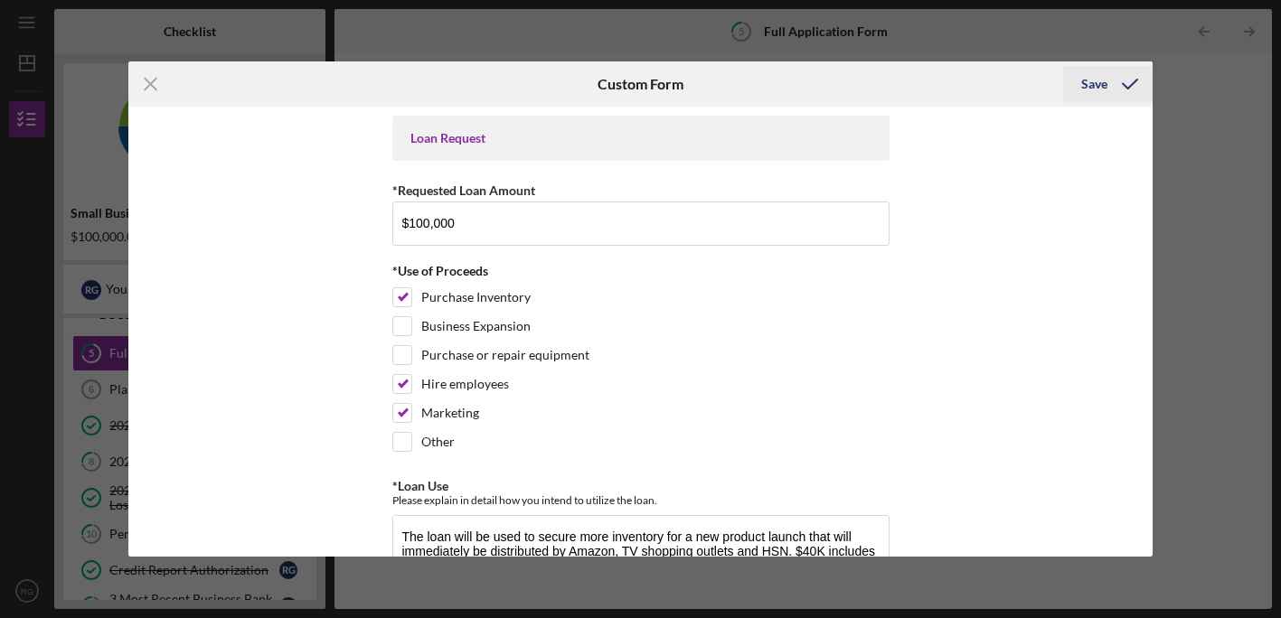
type textarea "Our target customers are M/F 32-65 that seek value in elevated innovative produ…"
click at [1105, 85] on div "Save" at bounding box center [1094, 84] width 26 height 36
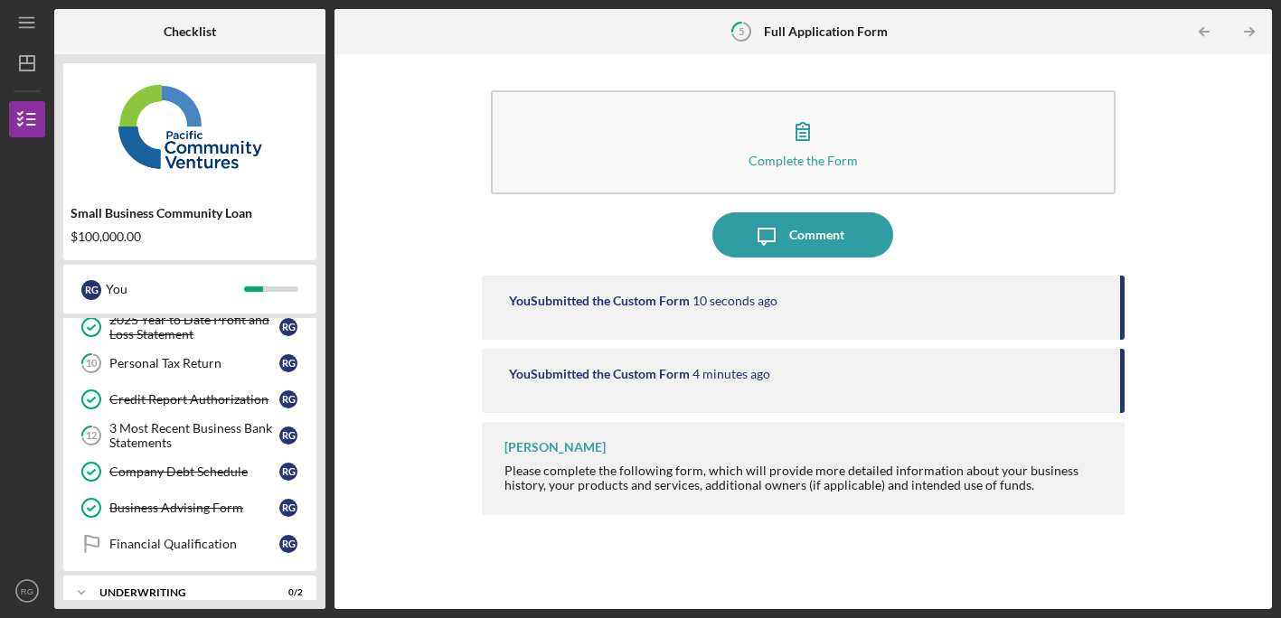
scroll to position [233, 0]
click at [193, 427] on div "3 Most Recent Business Bank Statements" at bounding box center [194, 433] width 170 height 29
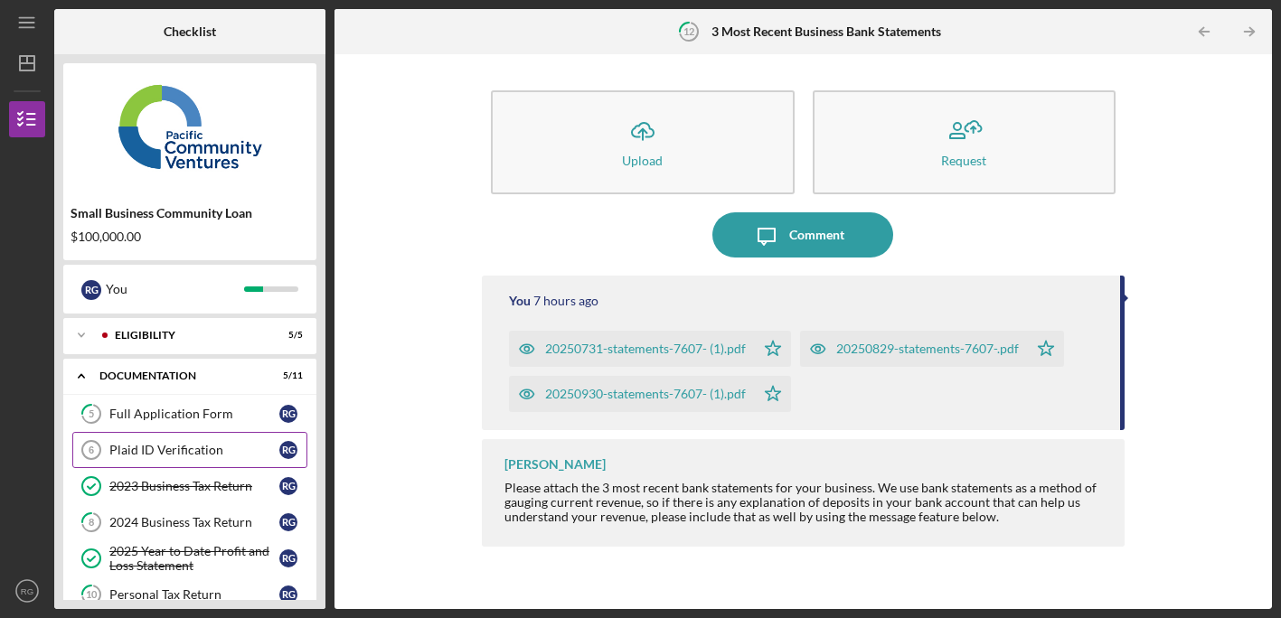
click at [193, 447] on div "Plaid ID Verification" at bounding box center [194, 450] width 170 height 14
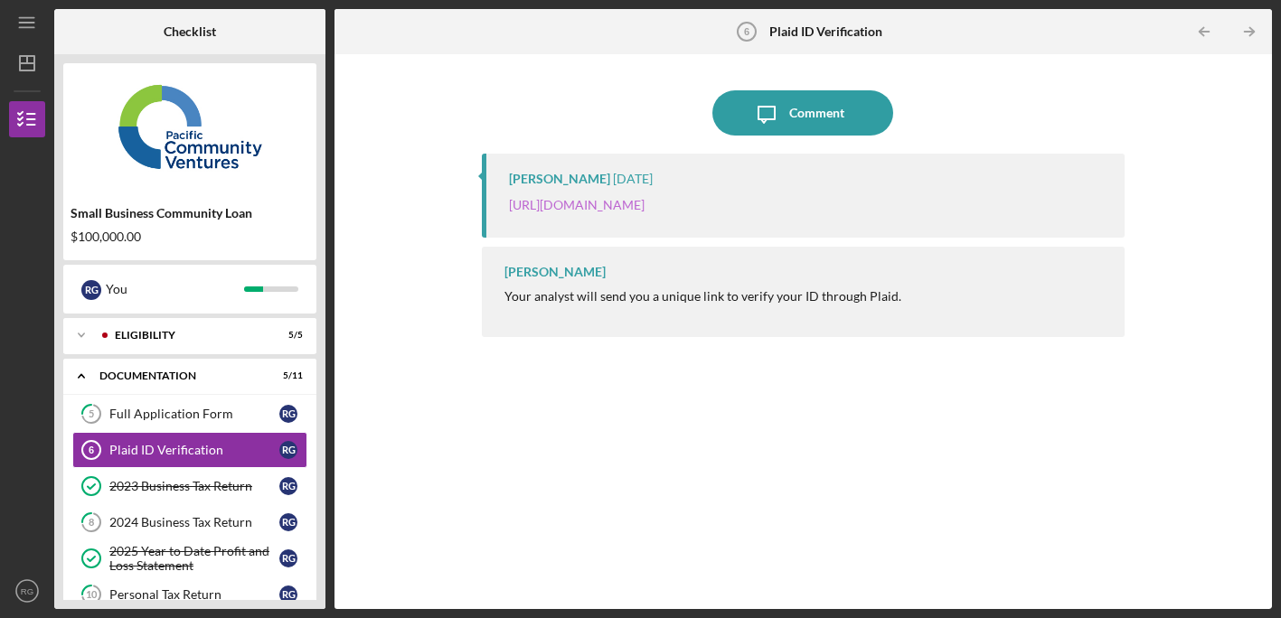
click at [645, 207] on link "[URL][DOMAIN_NAME]" at bounding box center [577, 204] width 136 height 15
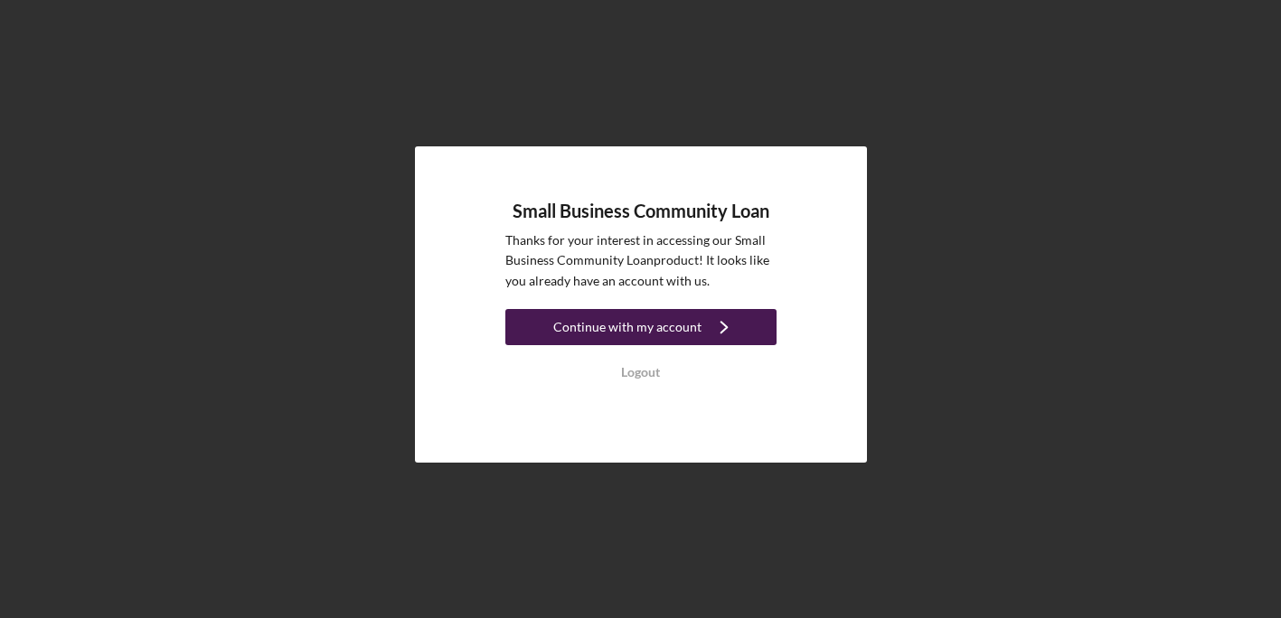
click at [621, 324] on div "Continue with my account" at bounding box center [627, 327] width 148 height 36
